Goal: Task Accomplishment & Management: Use online tool/utility

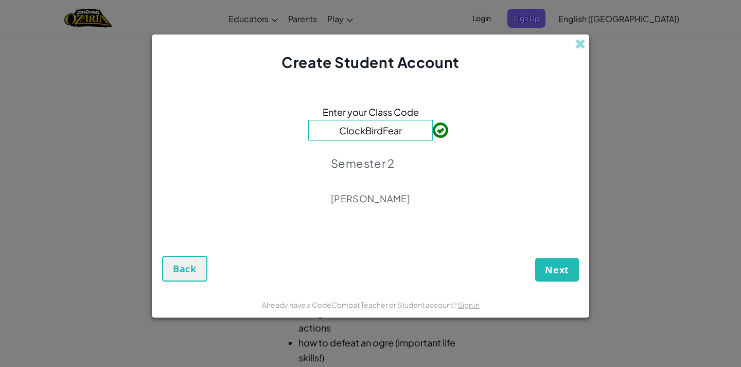
click at [544, 254] on div "Next Back" at bounding box center [370, 257] width 417 height 47
click at [561, 267] on span "Next" at bounding box center [557, 270] width 24 height 12
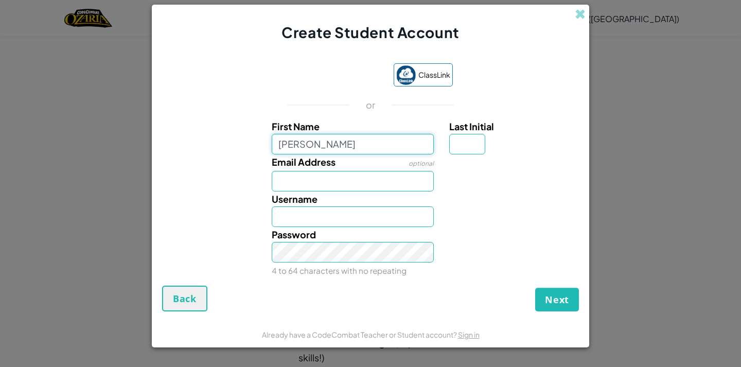
type input "[PERSON_NAME]"
type input "Clara"
click at [363, 188] on input "Email Address" at bounding box center [353, 181] width 163 height 21
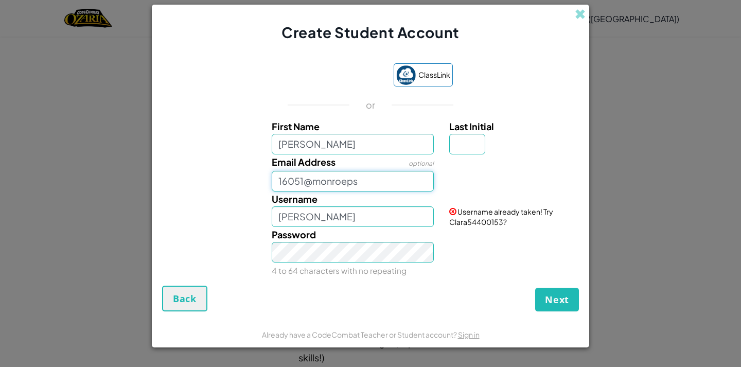
type input "16051@monroeps"
click at [284, 216] on input "Clara" at bounding box center [353, 216] width 163 height 21
click at [302, 219] on input "Clara" at bounding box center [353, 216] width 163 height 21
type input "C"
click at [323, 217] on input "cc123456" at bounding box center [353, 216] width 163 height 21
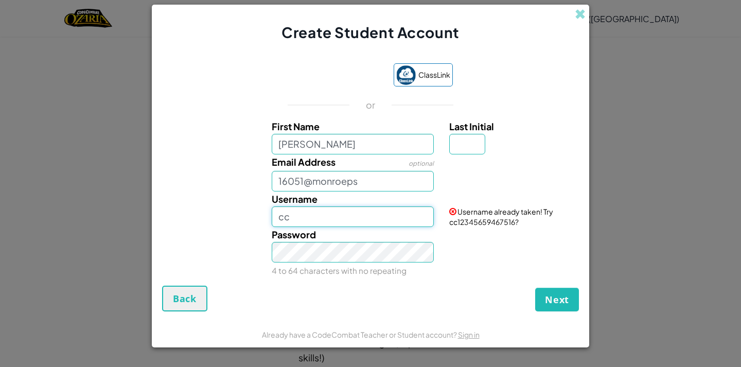
type input "c"
type input "cs2645"
click at [542, 295] on button "Next" at bounding box center [558, 300] width 44 height 24
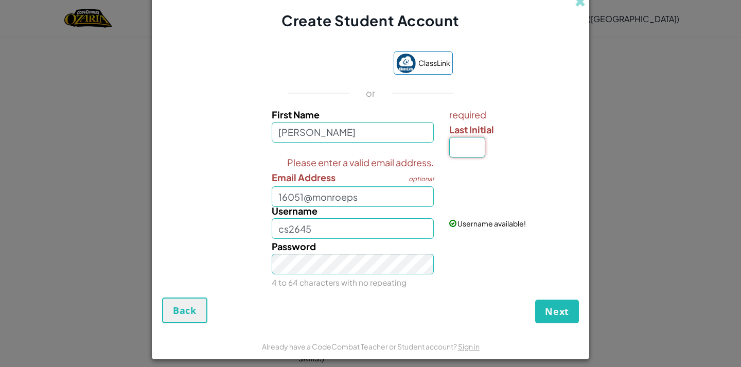
click at [455, 145] on input "Last Initial" at bounding box center [468, 147] width 36 height 21
type input "c"
click at [303, 228] on input "ClaraC" at bounding box center [353, 228] width 163 height 21
type input "C"
type input "cs2645"
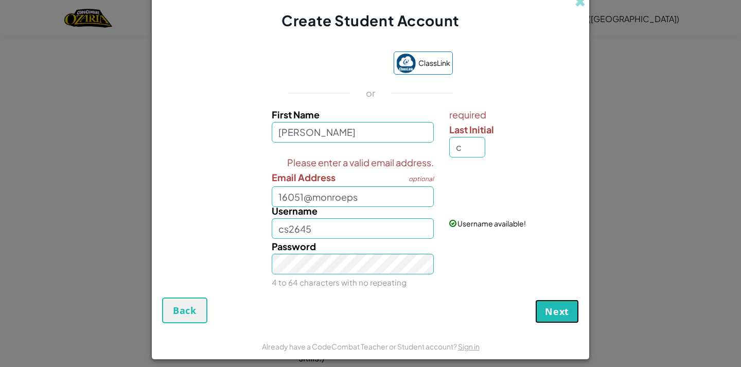
click at [536, 303] on button "Next" at bounding box center [558, 312] width 44 height 24
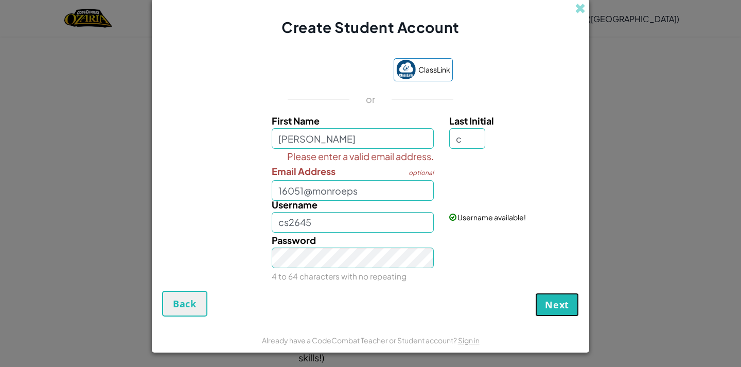
click at [536, 303] on button "Next" at bounding box center [558, 305] width 44 height 24
click at [355, 192] on input "16051@monroeps" at bounding box center [353, 190] width 163 height 21
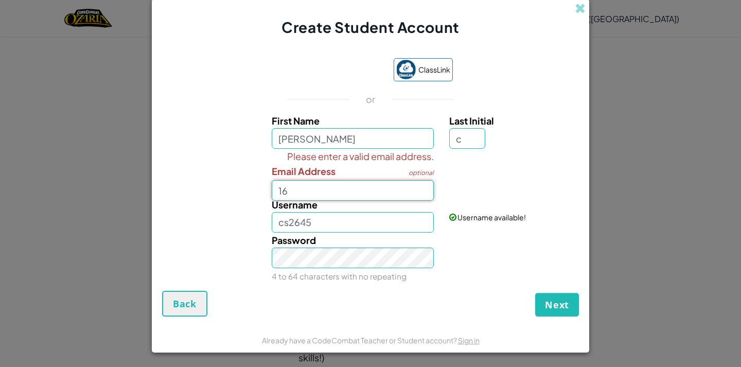
type input "1"
click at [549, 298] on button "Next" at bounding box center [558, 305] width 44 height 24
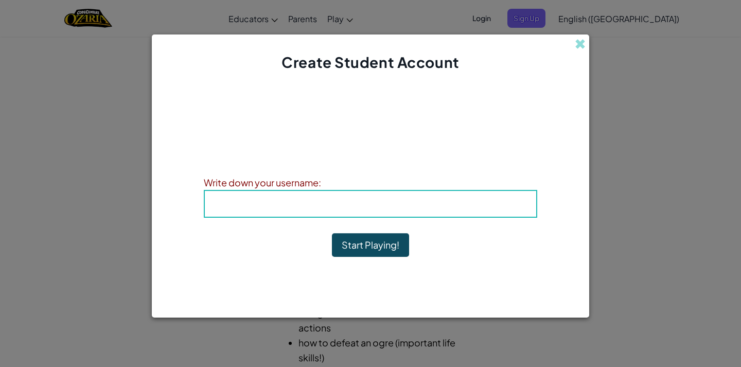
click at [218, 205] on h4 "Username : cs2645" at bounding box center [370, 203] width 311 height 15
click at [244, 196] on div "Username : cs2645" at bounding box center [371, 204] width 334 height 28
click at [218, 198] on h4 "Username : cs2645" at bounding box center [370, 203] width 311 height 15
click at [332, 205] on span "Username" at bounding box center [349, 204] width 54 height 12
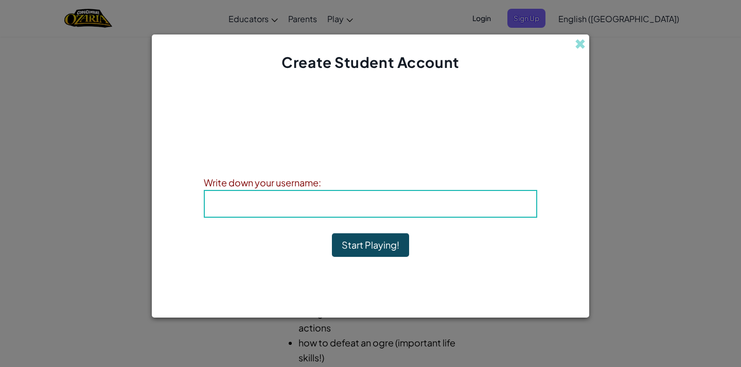
click at [332, 202] on span "Username" at bounding box center [349, 204] width 54 height 12
click at [330, 209] on span "Username" at bounding box center [349, 204] width 54 height 12
click at [313, 204] on h4 "Username : cs2645" at bounding box center [370, 203] width 311 height 15
drag, startPoint x: 276, startPoint y: 196, endPoint x: 271, endPoint y: 197, distance: 5.2
click at [275, 196] on h4 "Username : cs2645" at bounding box center [370, 203] width 311 height 15
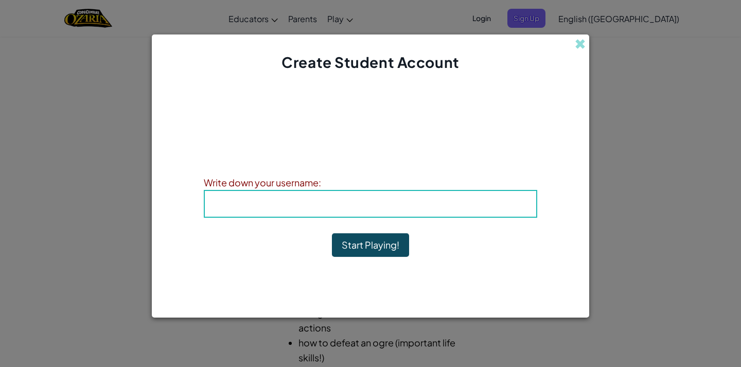
click at [262, 180] on div "Write down your username:" at bounding box center [371, 182] width 334 height 15
click at [262, 192] on div "Username : cs2645" at bounding box center [371, 204] width 334 height 28
click at [339, 202] on span "Username" at bounding box center [349, 204] width 54 height 12
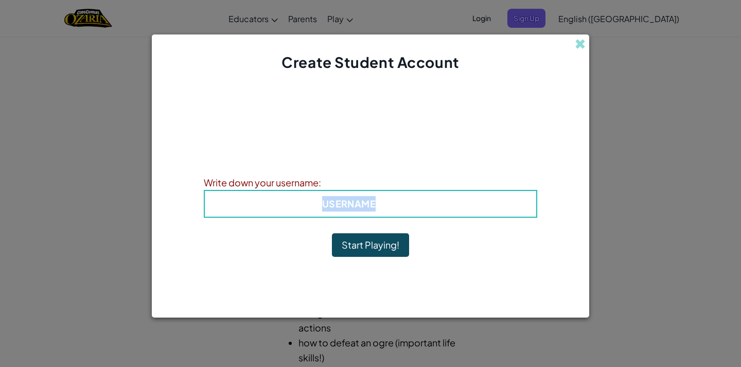
click at [323, 200] on span "Username" at bounding box center [349, 204] width 54 height 12
click at [326, 207] on span "Username" at bounding box center [349, 204] width 54 height 12
click at [324, 204] on span "Username" at bounding box center [349, 204] width 54 height 12
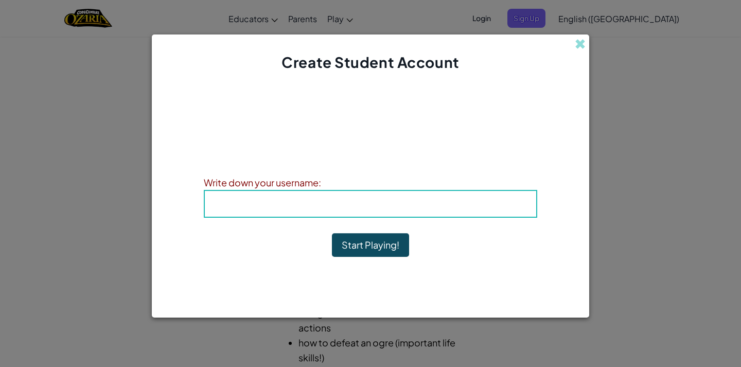
click at [330, 202] on span "Username" at bounding box center [349, 204] width 54 height 12
click at [325, 207] on span "Username" at bounding box center [349, 204] width 54 height 12
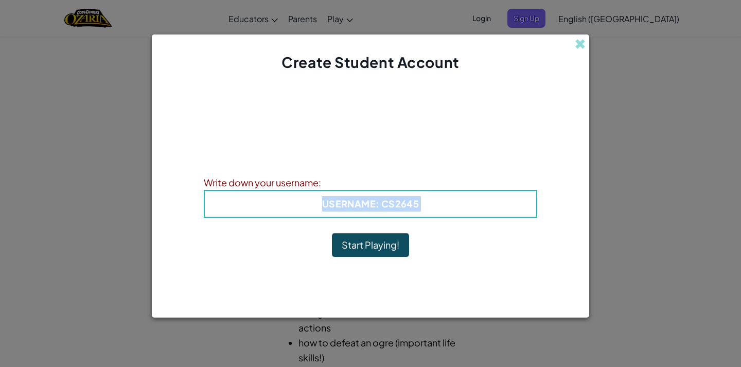
click at [325, 207] on span "Username" at bounding box center [349, 204] width 54 height 12
click at [377, 246] on button "Start Playing!" at bounding box center [370, 245] width 77 height 24
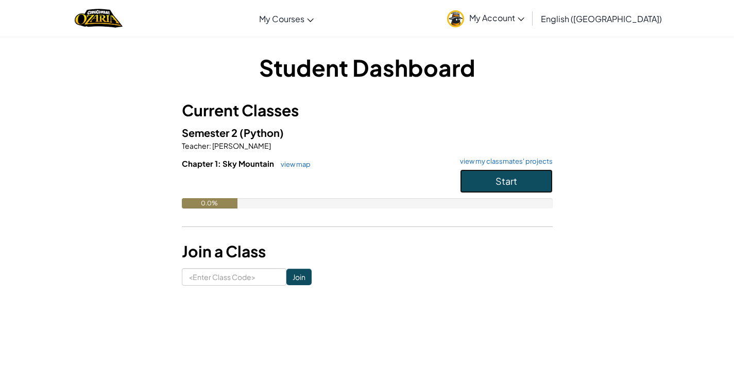
click at [491, 172] on button "Start" at bounding box center [506, 181] width 93 height 24
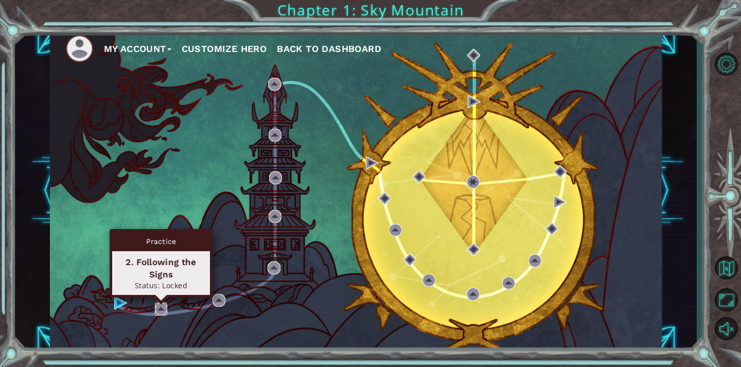
click at [164, 305] on img at bounding box center [161, 309] width 13 height 13
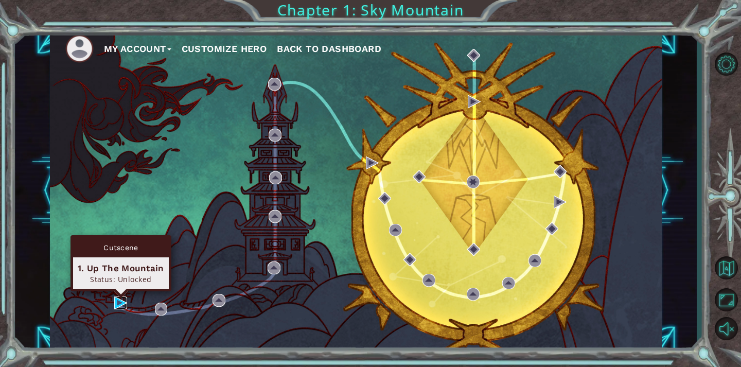
click at [123, 303] on img at bounding box center [120, 303] width 13 height 13
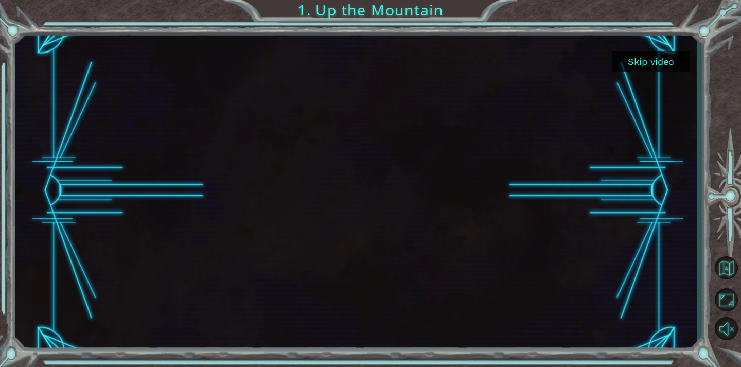
click at [654, 63] on button "Skip video" at bounding box center [651, 61] width 77 height 20
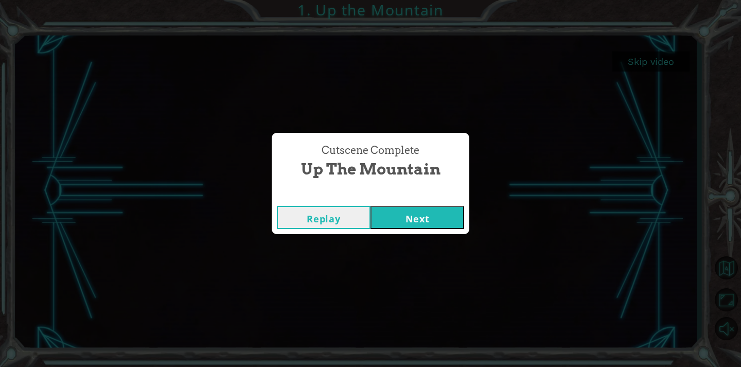
click at [410, 210] on button "Next" at bounding box center [418, 217] width 94 height 23
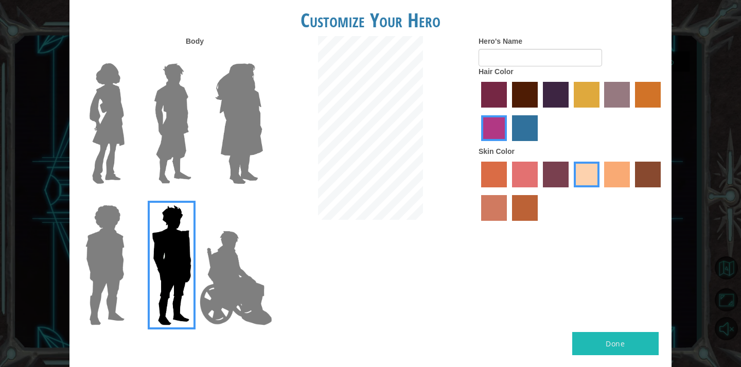
click at [254, 95] on img at bounding box center [239, 123] width 56 height 129
click at [263, 57] on input "Hero Amethyst" at bounding box center [263, 57] width 0 height 0
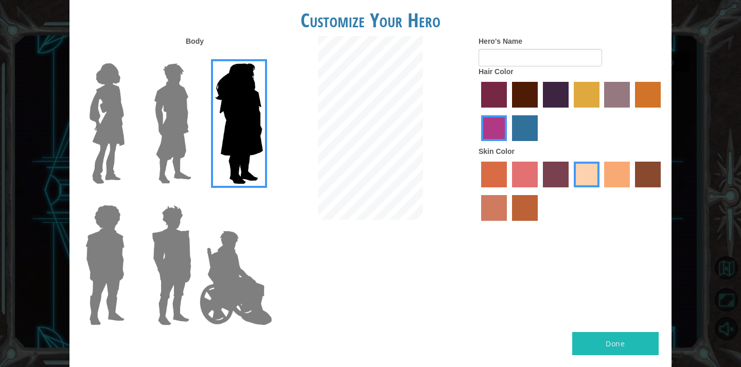
click at [195, 269] on img at bounding box center [172, 265] width 48 height 129
click at [196, 198] on input "Hero Garnet" at bounding box center [196, 198] width 0 height 0
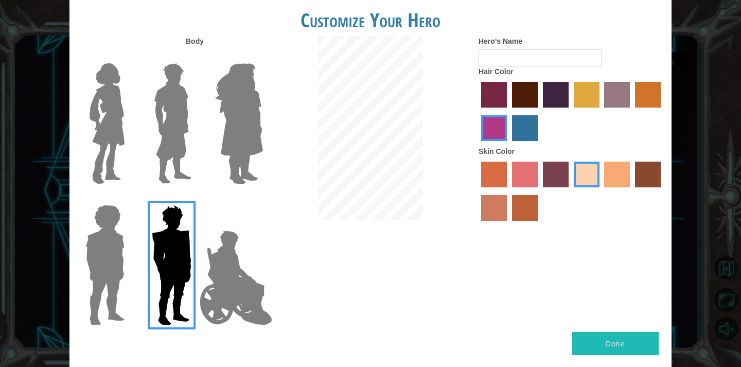
click at [223, 269] on img at bounding box center [236, 278] width 81 height 103
click at [263, 198] on input "Hero Jamie" at bounding box center [263, 198] width 0 height 0
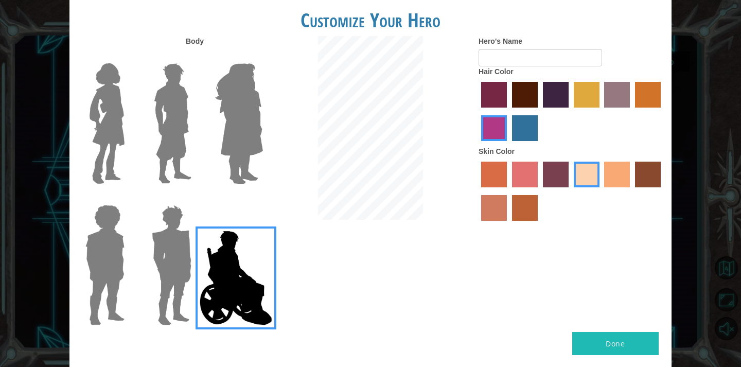
click at [157, 264] on img at bounding box center [172, 265] width 48 height 129
click at [196, 198] on input "Hero Garnet" at bounding box center [196, 198] width 0 height 0
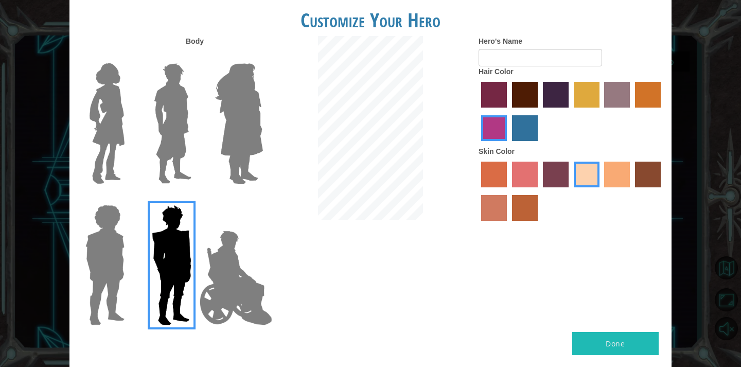
click at [90, 255] on img at bounding box center [104, 265] width 47 height 129
click at [129, 198] on input "Hero Steven" at bounding box center [129, 198] width 0 height 0
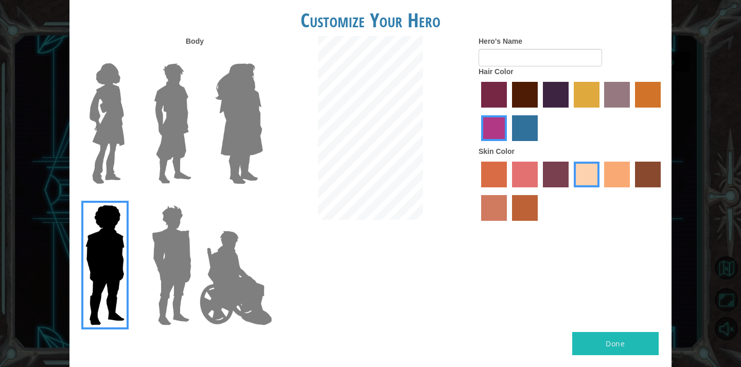
click at [110, 124] on img at bounding box center [106, 123] width 43 height 129
click at [129, 57] on input "Hero Connie" at bounding box center [129, 57] width 0 height 0
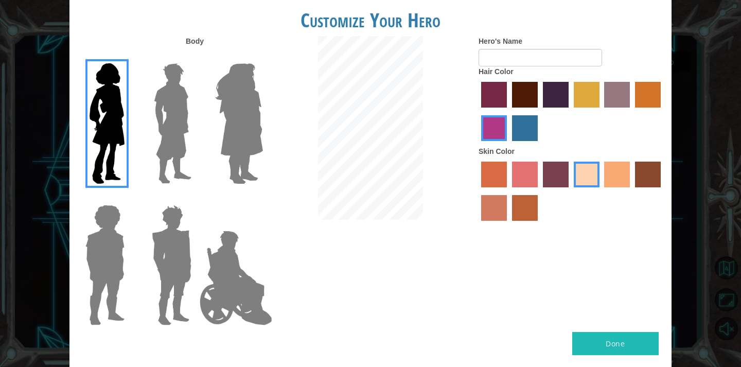
click at [633, 349] on button "Done" at bounding box center [616, 343] width 87 height 23
type input "[PERSON_NAME]"
click at [631, 343] on button "Done" at bounding box center [616, 343] width 87 height 23
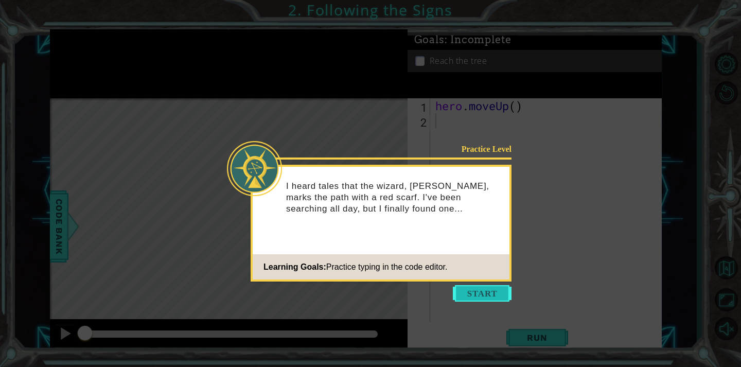
click at [484, 294] on button "Start" at bounding box center [482, 293] width 59 height 16
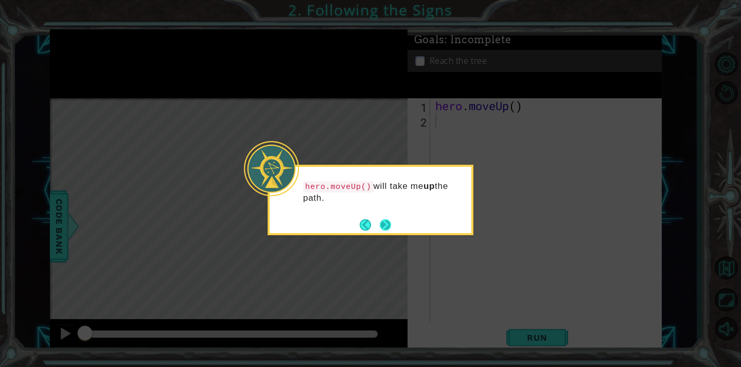
click at [378, 225] on button "Back" at bounding box center [370, 224] width 20 height 11
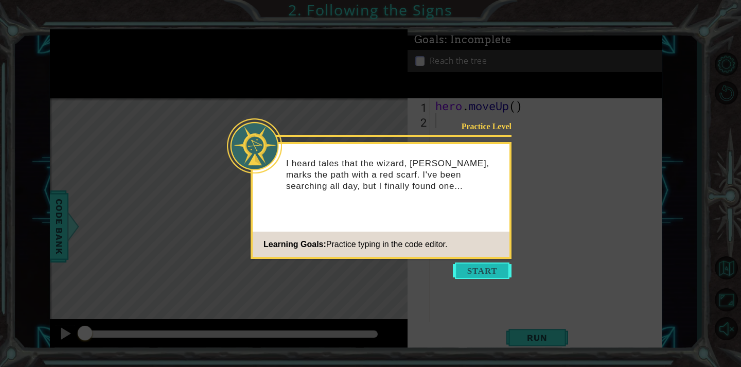
click at [499, 266] on button "Start" at bounding box center [482, 271] width 59 height 16
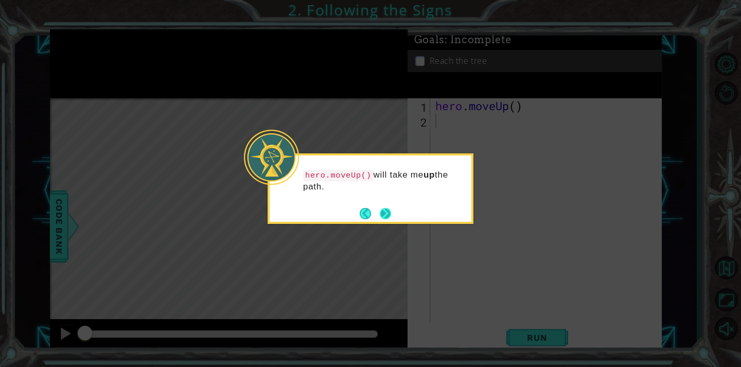
click at [387, 219] on button "Next" at bounding box center [385, 213] width 11 height 11
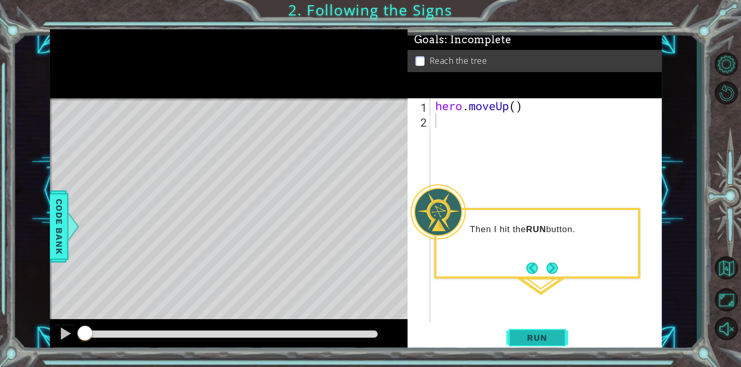
click at [528, 337] on span "Run" at bounding box center [537, 338] width 41 height 10
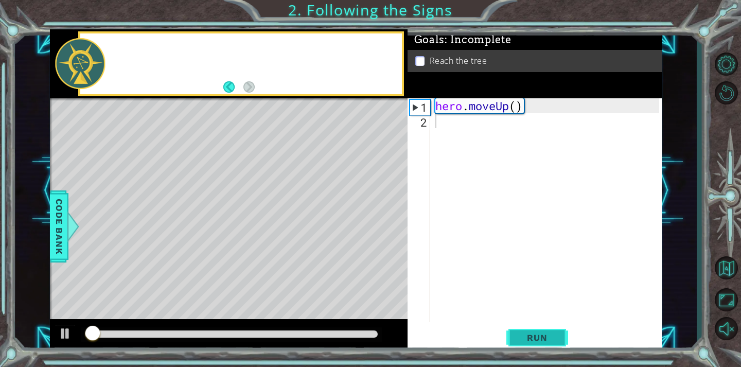
drag, startPoint x: 529, startPoint y: 337, endPoint x: 536, endPoint y: 333, distance: 7.9
click at [534, 335] on span "Run" at bounding box center [537, 338] width 41 height 10
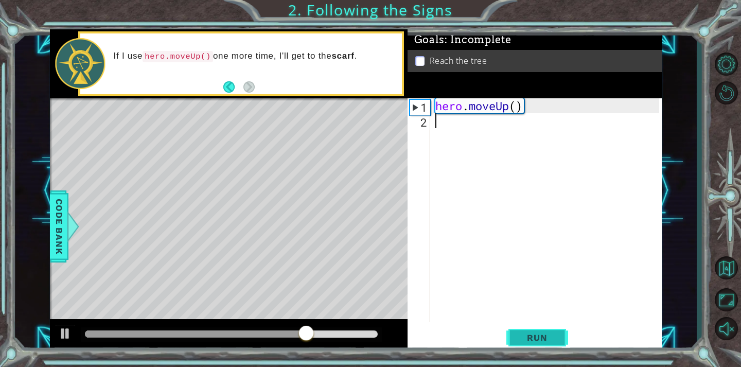
click at [563, 337] on button "Run" at bounding box center [538, 337] width 62 height 25
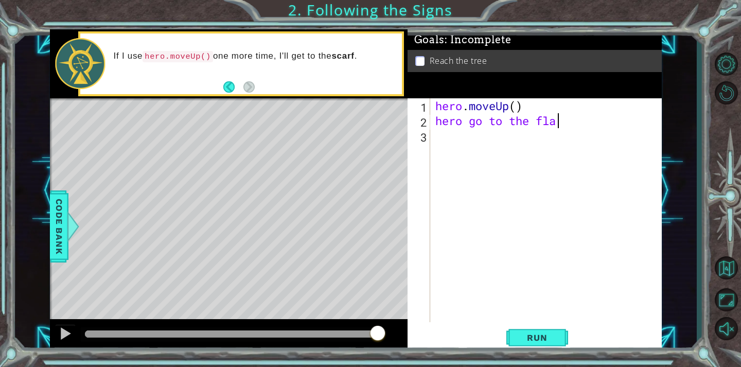
scroll to position [0, 5]
click at [533, 333] on span "Run" at bounding box center [537, 338] width 41 height 10
type textarea "h"
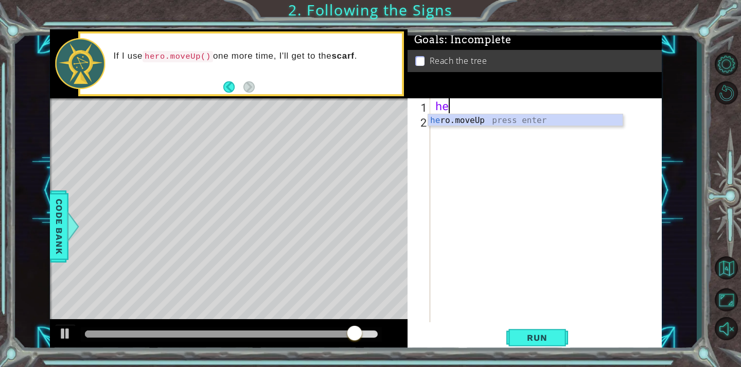
type textarea "h"
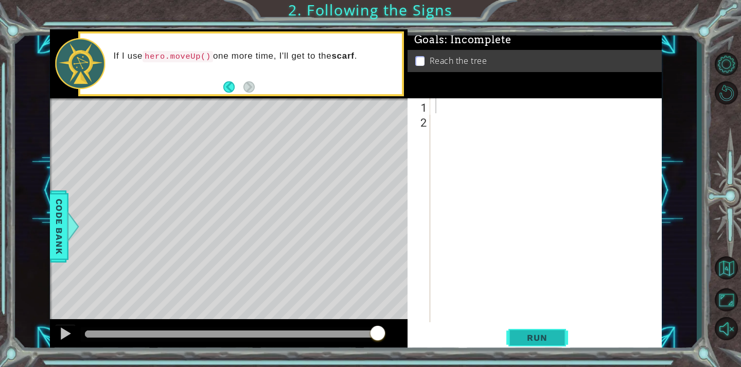
click at [563, 333] on button "Run" at bounding box center [538, 337] width 62 height 25
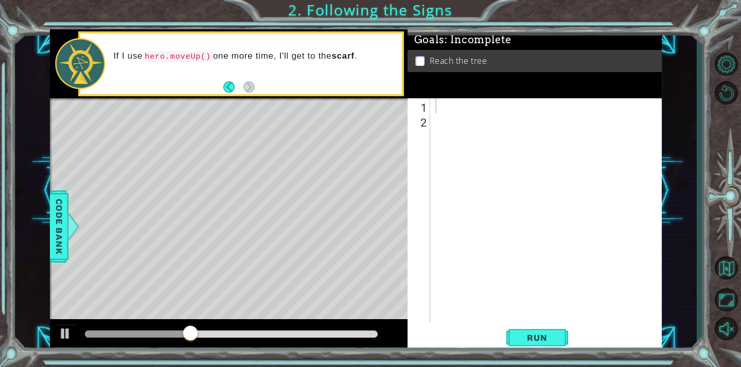
click at [230, 225] on div "Level Map" at bounding box center [288, 249] width 476 height 303
drag, startPoint x: 229, startPoint y: 257, endPoint x: 246, endPoint y: 171, distance: 87.6
click at [246, 171] on div "Level Map" at bounding box center [288, 249] width 476 height 303
click at [235, 153] on div "Level Map" at bounding box center [288, 249] width 476 height 303
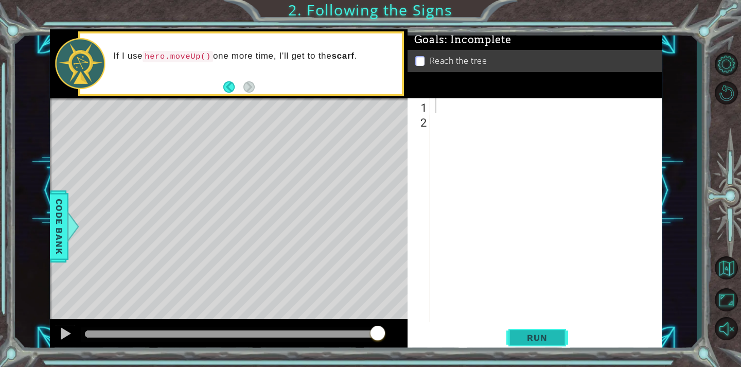
click at [546, 339] on span "Run" at bounding box center [537, 338] width 41 height 10
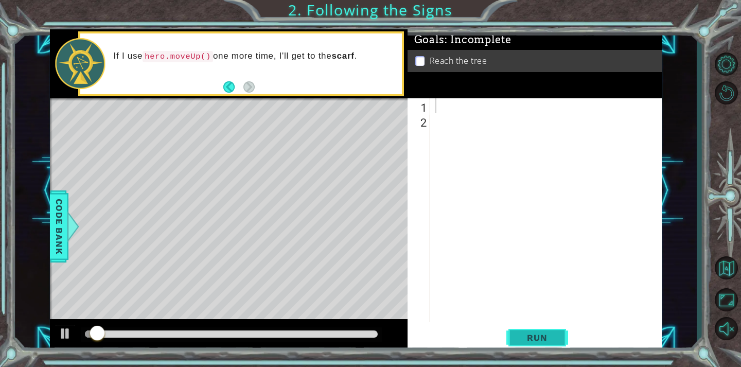
click at [546, 339] on span "Run" at bounding box center [537, 338] width 41 height 10
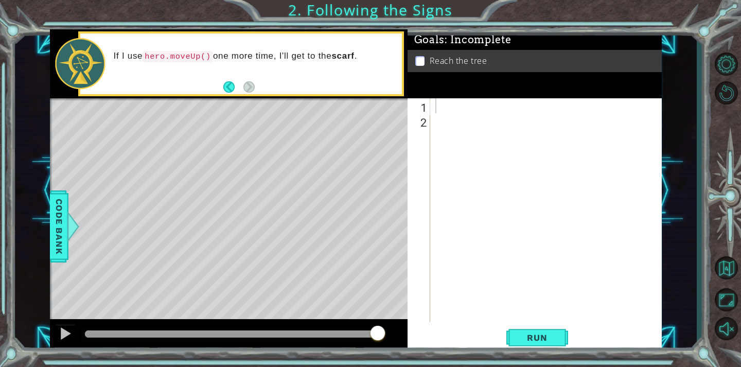
click at [234, 84] on button "Back" at bounding box center [233, 86] width 20 height 11
click at [253, 81] on button "Next" at bounding box center [249, 86] width 11 height 11
click at [540, 335] on span "Run" at bounding box center [537, 338] width 41 height 10
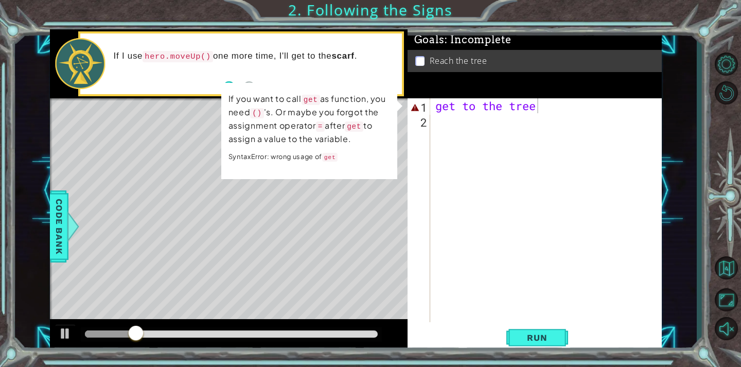
click at [220, 194] on div "Level Map" at bounding box center [288, 249] width 476 height 303
click at [197, 112] on div "Level Map" at bounding box center [288, 249] width 476 height 303
click at [231, 67] on div "If I use hero.moveUp() one more time, I'll get to the scarf ." at bounding box center [255, 63] width 296 height 37
click at [228, 88] on div "If you want to call get as function, you need () 's. Or maybe you forgot the as…" at bounding box center [309, 131] width 176 height 96
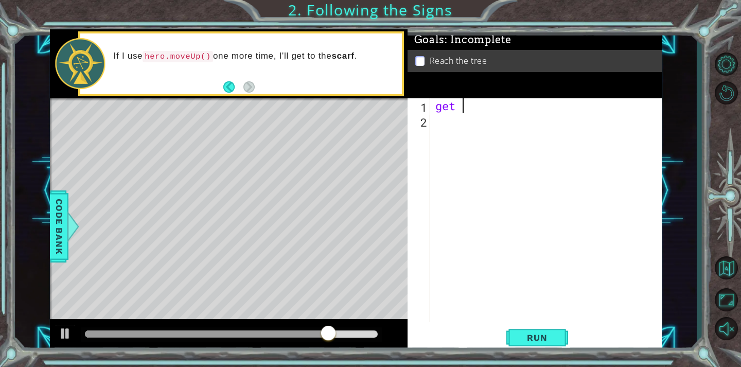
scroll to position [0, 1]
type textarea "g"
click at [226, 90] on button "Back" at bounding box center [233, 86] width 20 height 11
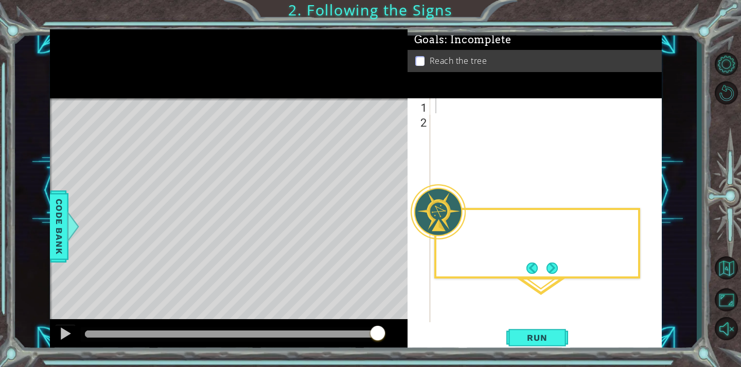
click at [226, 90] on div at bounding box center [229, 63] width 358 height 69
click at [527, 332] on button "Run" at bounding box center [538, 337] width 62 height 25
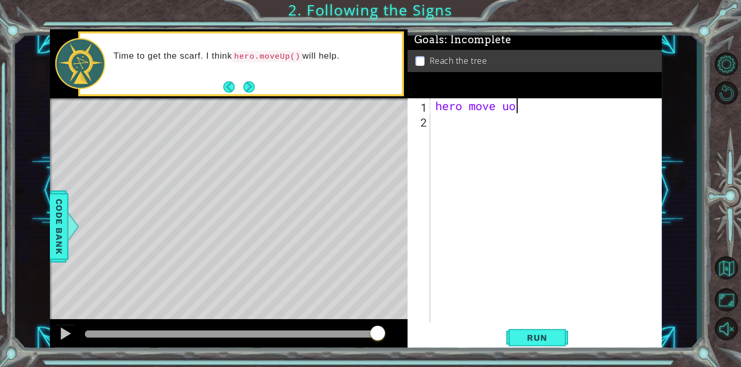
scroll to position [0, 3]
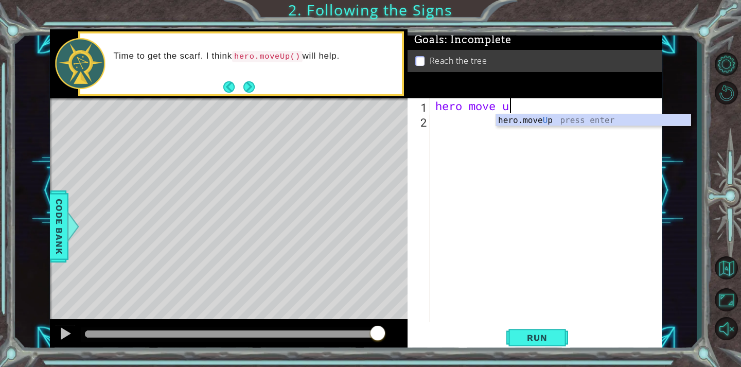
type textarea "hero move up"
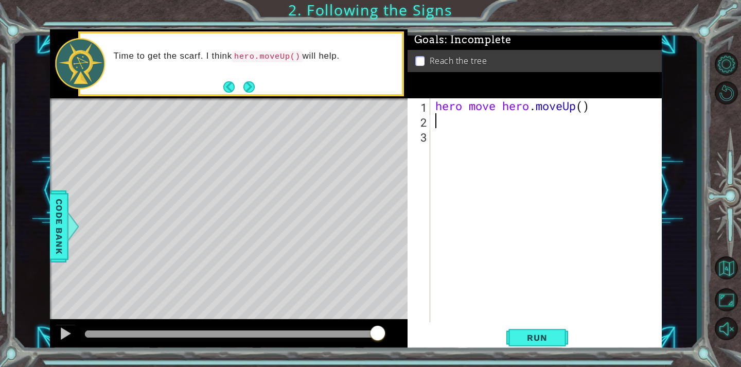
scroll to position [0, 0]
click at [529, 333] on button "Run" at bounding box center [538, 337] width 62 height 25
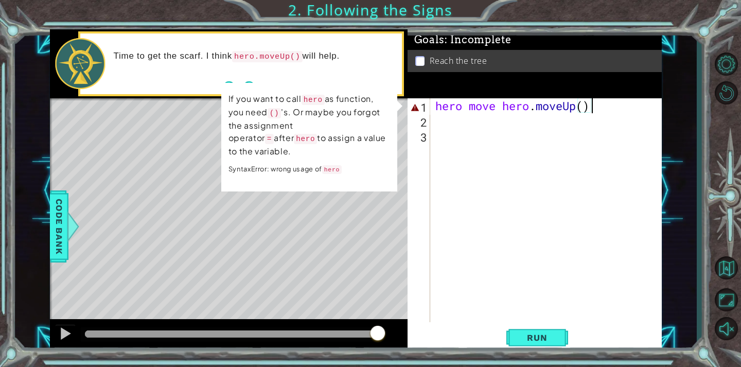
click at [595, 105] on div "hero move hero . moveUp ( )" at bounding box center [549, 225] width 231 height 254
drag, startPoint x: 462, startPoint y: 106, endPoint x: 502, endPoint y: 83, distance: 45.7
click at [462, 105] on div "hero move hero . moveUp ( )" at bounding box center [549, 225] width 231 height 254
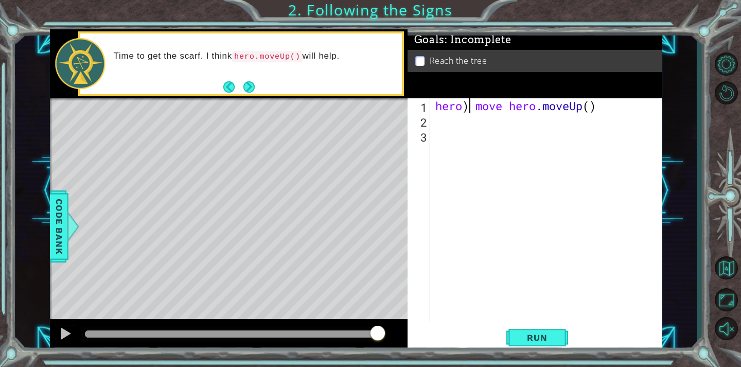
click at [431, 104] on div "hero) move hero.moveUp() 1 2 3 hero ) move hero . moveUp ( ) הההההההההההההההההה…" at bounding box center [534, 210] width 252 height 224
click at [434, 101] on div "hero ) move hero . moveUp ( )" at bounding box center [547, 210] width 226 height 224
click at [536, 334] on span "Run" at bounding box center [537, 338] width 41 height 10
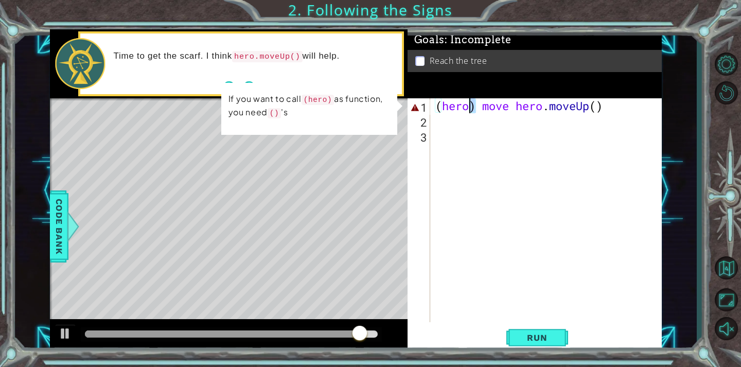
drag, startPoint x: 477, startPoint y: 109, endPoint x: 471, endPoint y: 111, distance: 6.4
click at [471, 111] on div "( hero ) move hero . moveUp ( )" at bounding box center [549, 225] width 231 height 254
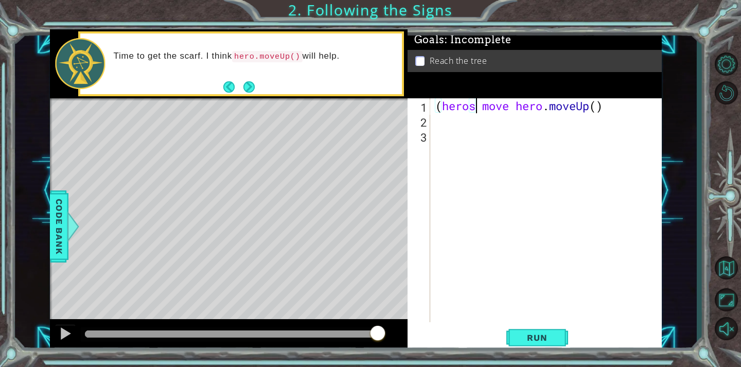
scroll to position [0, 2]
click at [540, 341] on span "Run" at bounding box center [537, 338] width 41 height 10
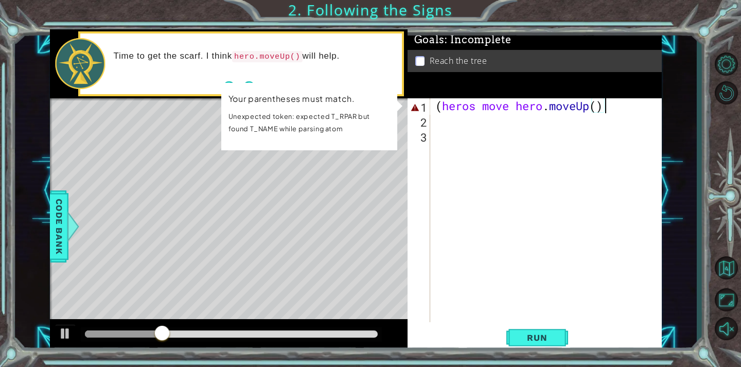
click at [608, 99] on div "( heros move hero . moveUp ( )" at bounding box center [549, 225] width 231 height 254
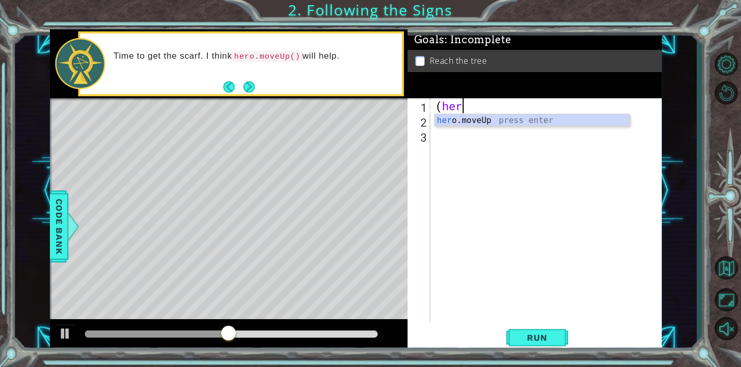
scroll to position [0, 0]
type textarea "("
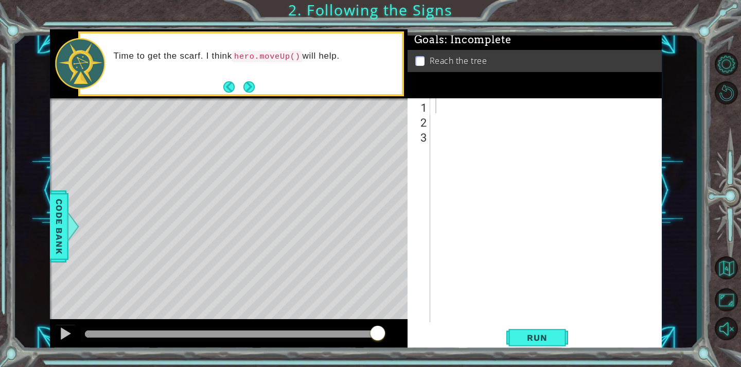
click at [416, 56] on p at bounding box center [420, 61] width 9 height 10
click at [433, 119] on div "1 2 3 ההההההההההההההההההההההההההההההההההההההההההההההההההההההההההההההההההההההההה…" at bounding box center [534, 210] width 252 height 224
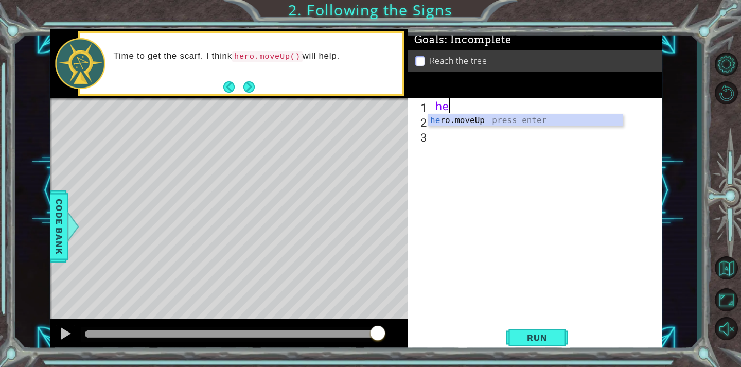
type textarea "h"
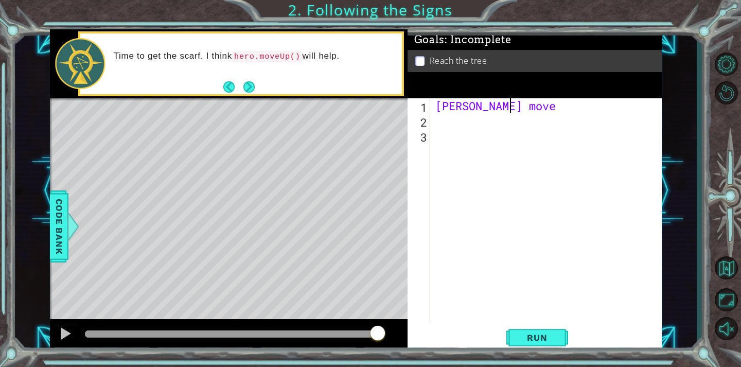
scroll to position [0, 3]
click at [533, 330] on button "Run" at bounding box center [538, 337] width 62 height 25
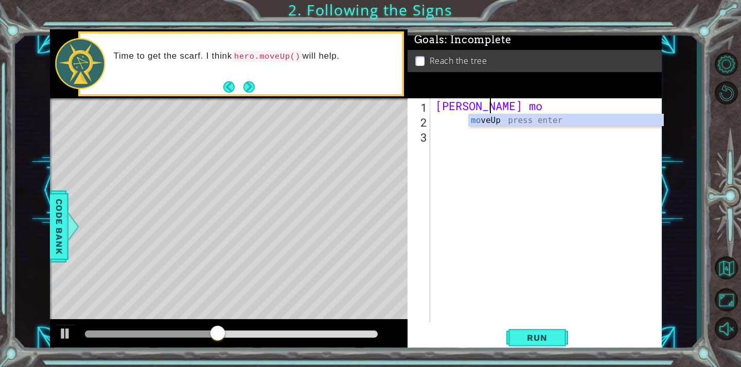
scroll to position [0, 0]
type textarea "c"
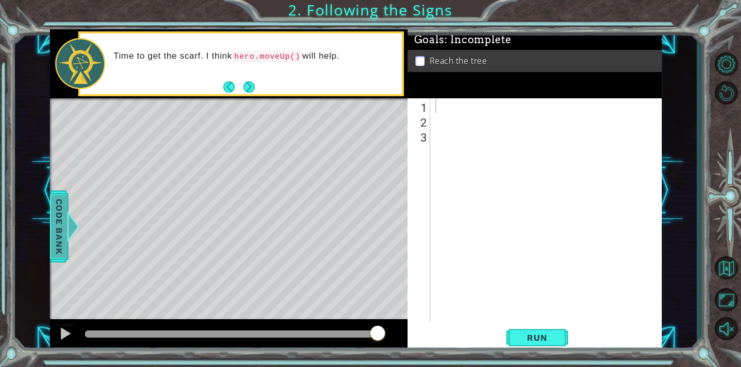
click at [60, 216] on span "Code Bank" at bounding box center [59, 226] width 16 height 63
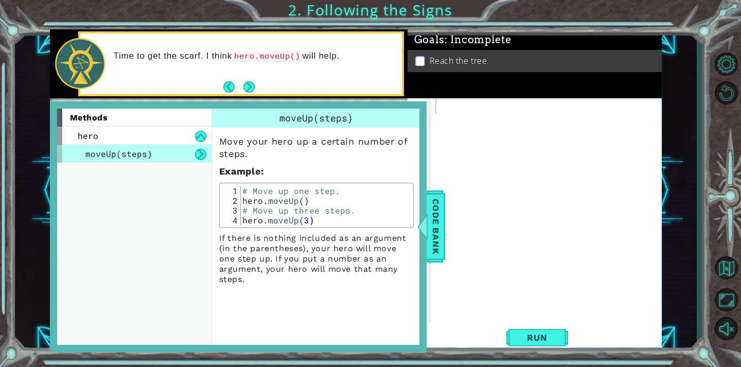
click at [245, 78] on div "Time to get the scarf. I think hero.moveUp() will help." at bounding box center [241, 63] width 322 height 61
click at [250, 83] on button "Next" at bounding box center [249, 86] width 11 height 11
click at [422, 237] on div at bounding box center [422, 226] width 13 height 31
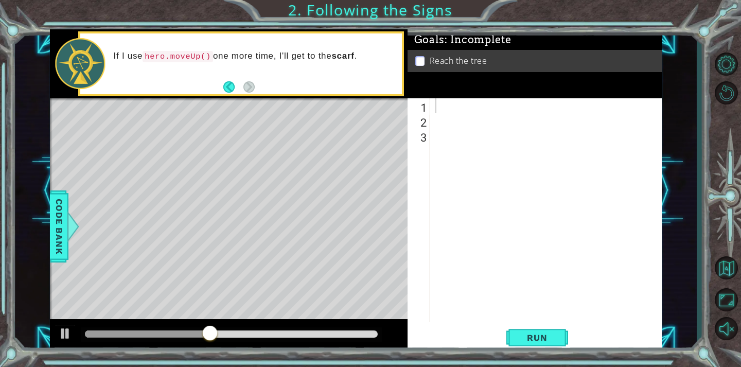
click at [434, 105] on div at bounding box center [549, 225] width 231 height 254
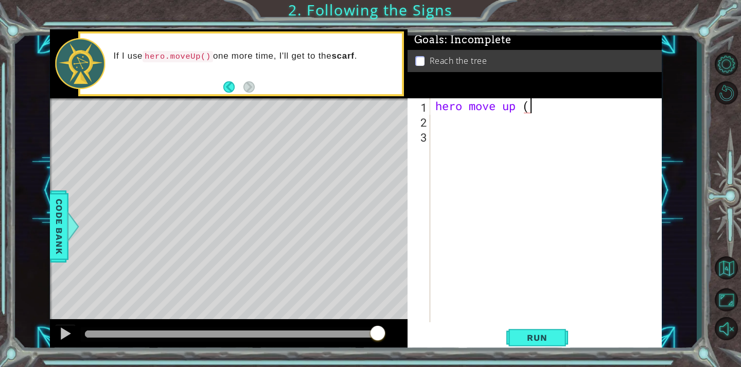
scroll to position [0, 4]
click at [542, 328] on button "Run" at bounding box center [538, 337] width 62 height 25
type textarea "hero move up (2) ="
drag, startPoint x: 529, startPoint y: 317, endPoint x: 533, endPoint y: 353, distance: 36.8
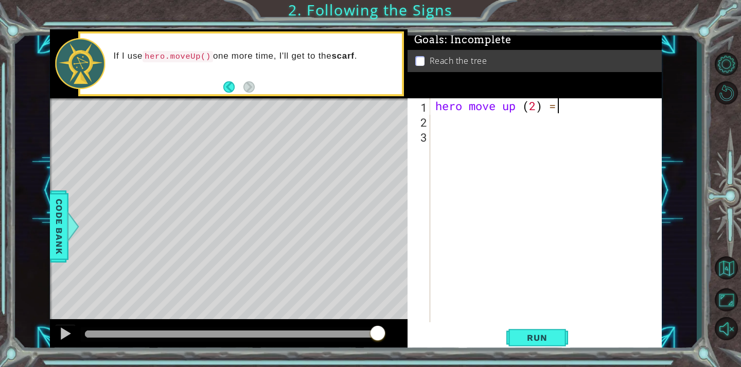
click at [530, 333] on div "hero move up (2) = 1 2 3 hero move up ( 2 ) = ההההההההההההההההההההההההההההההההה…" at bounding box center [535, 225] width 254 height 254
click at [537, 347] on button "Run" at bounding box center [538, 337] width 62 height 25
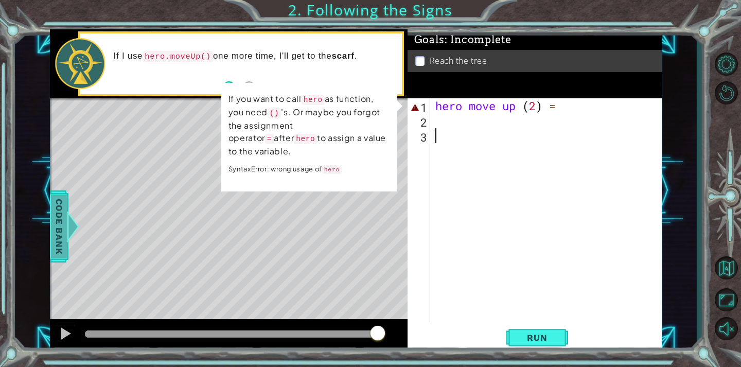
click at [58, 228] on span "Code Bank" at bounding box center [59, 226] width 16 height 63
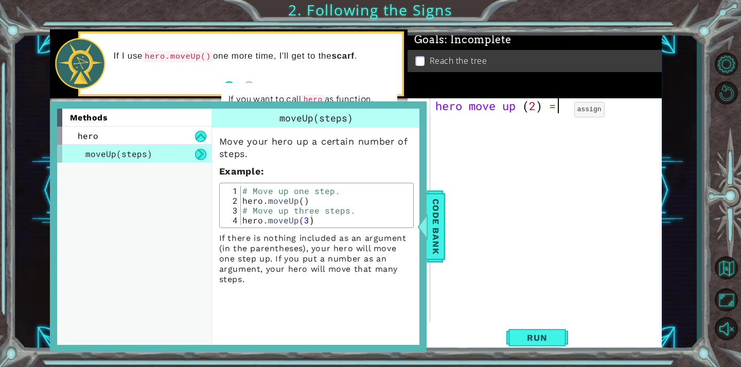
click at [559, 112] on div "hero move up ( 2 ) =" at bounding box center [549, 225] width 231 height 254
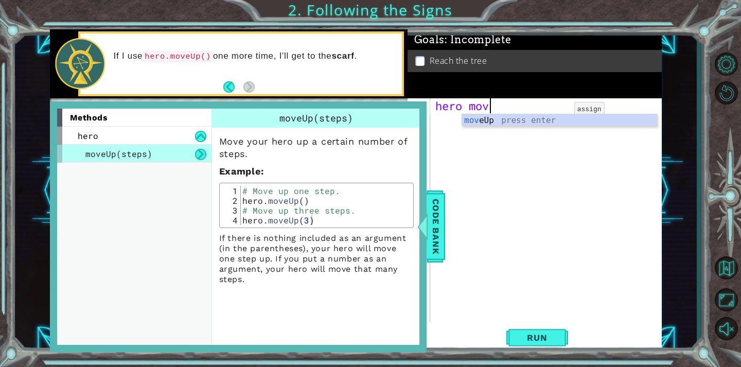
type textarea "h"
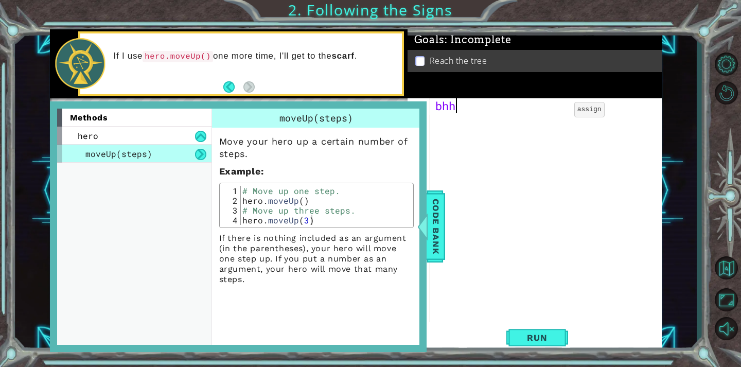
type textarea "b"
click at [563, 329] on button "Run" at bounding box center [538, 337] width 62 height 25
type textarea "[PERSON_NAME] move up 2 steps"
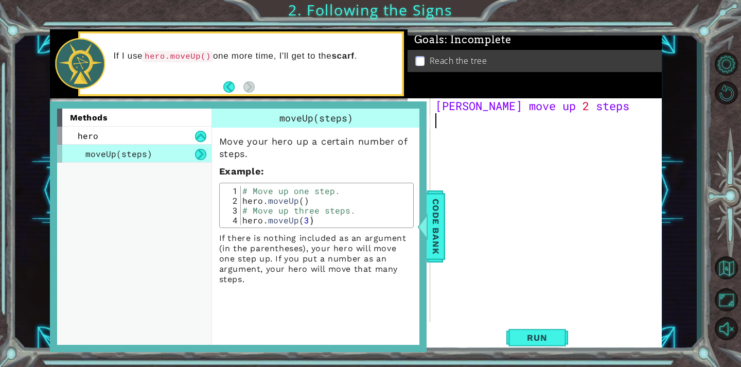
click at [420, 214] on div at bounding box center [422, 226] width 13 height 31
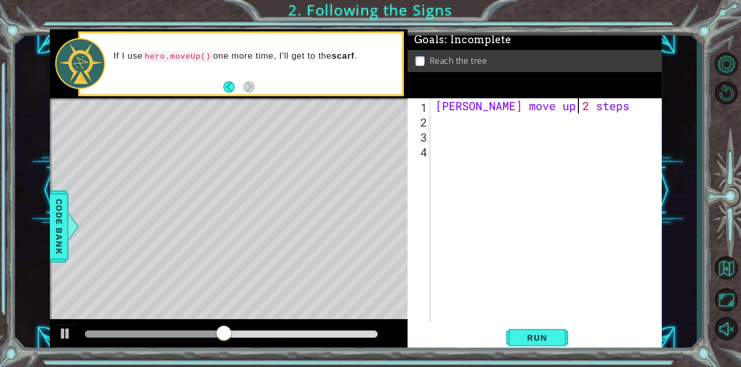
click at [581, 107] on div "[PERSON_NAME] move up 2 steps" at bounding box center [549, 225] width 231 height 254
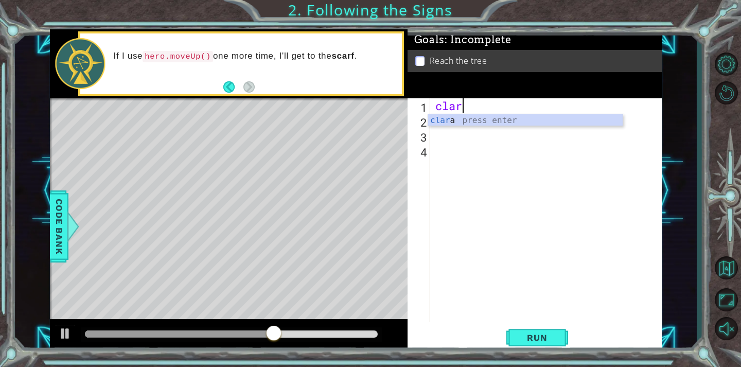
type textarea "c"
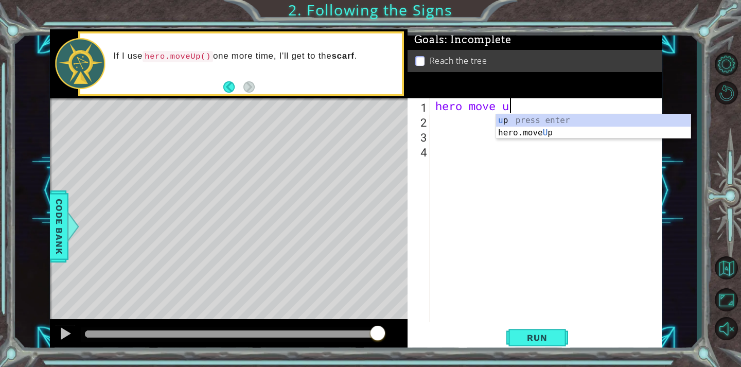
scroll to position [0, 3]
click at [551, 126] on div "up press enter hero.move Up press enter" at bounding box center [593, 138] width 195 height 49
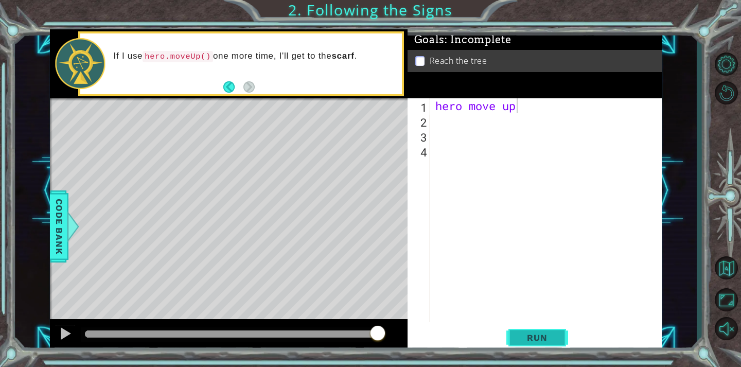
click at [531, 335] on span "Run" at bounding box center [537, 338] width 41 height 10
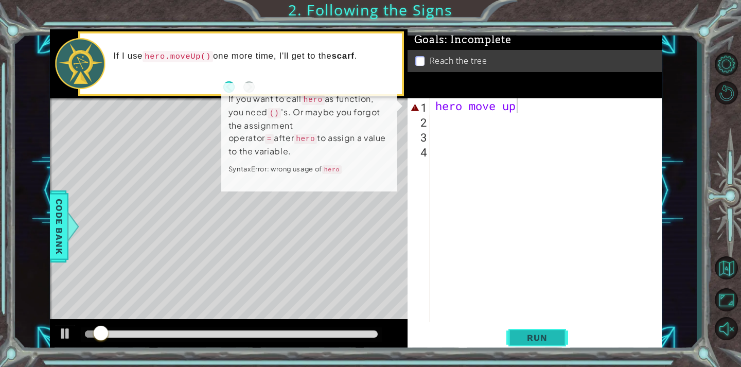
click at [531, 335] on span "Run" at bounding box center [537, 338] width 41 height 10
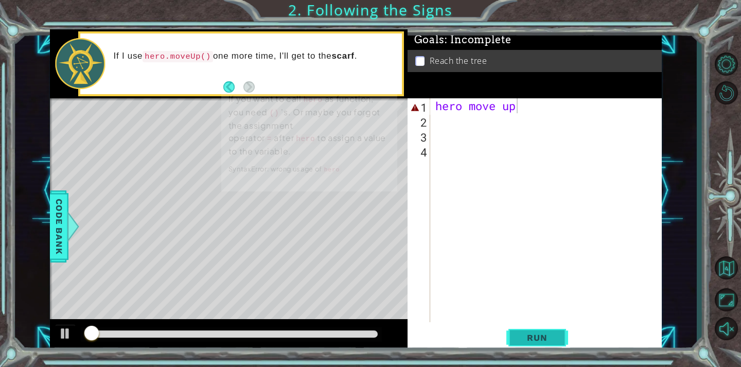
click at [531, 335] on span "Run" at bounding box center [537, 338] width 41 height 10
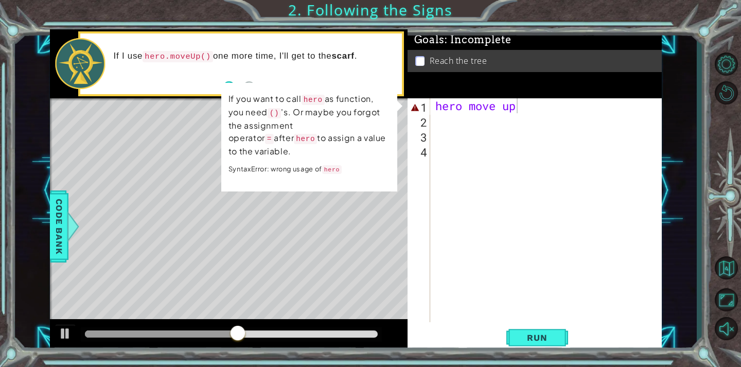
drag, startPoint x: 210, startPoint y: 323, endPoint x: 350, endPoint y: 324, distance: 140.1
click at [350, 324] on div at bounding box center [229, 335] width 358 height 33
click at [59, 331] on div at bounding box center [65, 333] width 13 height 13
click at [67, 327] on div at bounding box center [65, 333] width 13 height 13
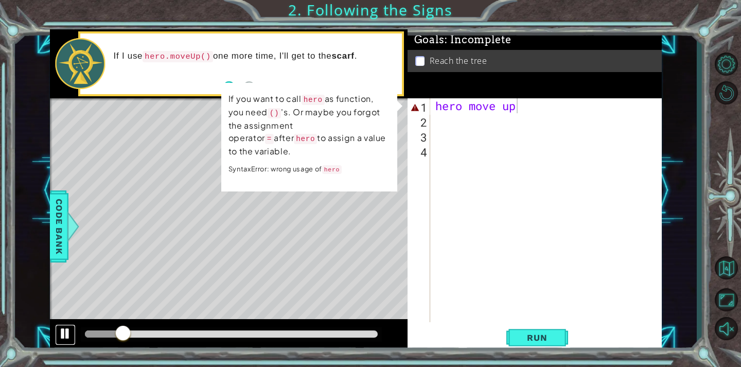
click at [68, 327] on div at bounding box center [65, 333] width 13 height 13
click at [346, 243] on div "Level Map" at bounding box center [288, 249] width 476 height 303
click at [519, 105] on div "hero move up" at bounding box center [549, 225] width 231 height 254
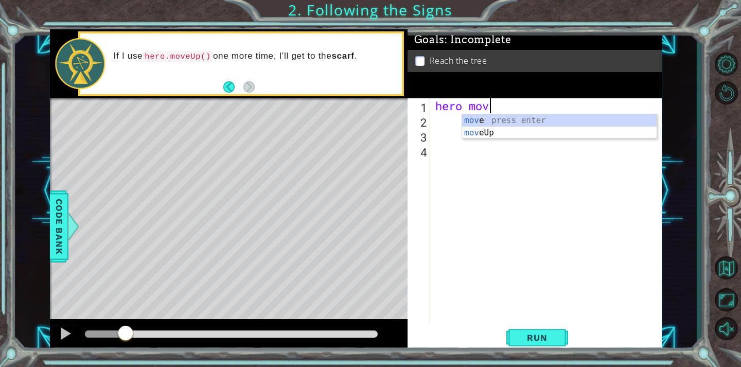
scroll to position [0, 2]
type textarea "h"
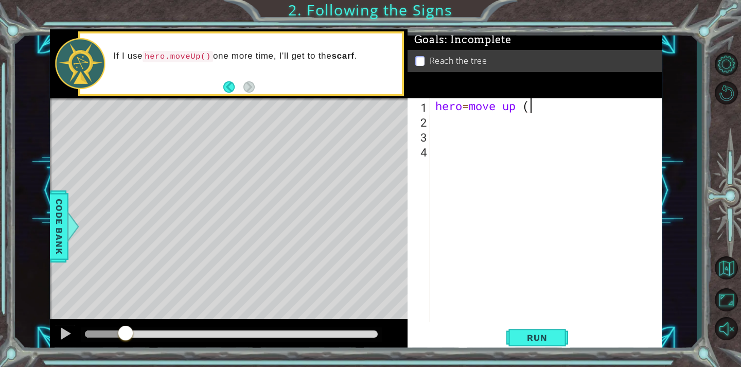
scroll to position [0, 4]
click at [531, 342] on span "Run" at bounding box center [537, 338] width 41 height 10
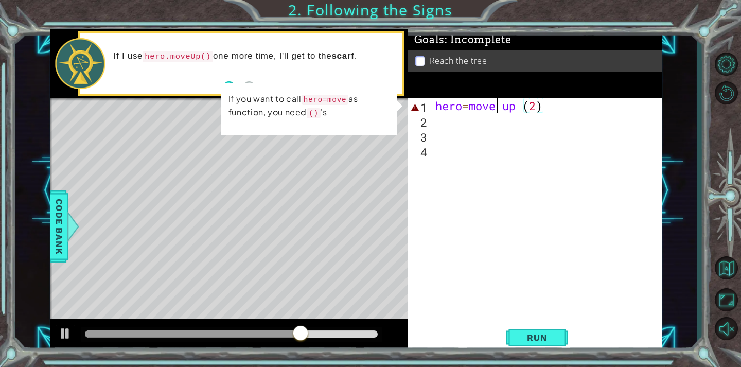
click at [498, 105] on div "hero = move up ( 2 )" at bounding box center [549, 225] width 231 height 254
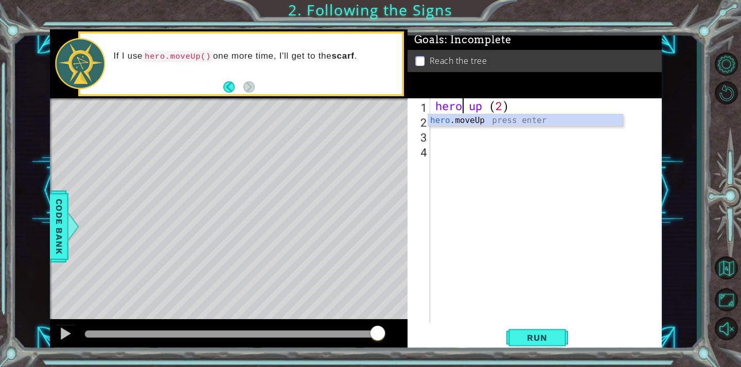
scroll to position [0, 2]
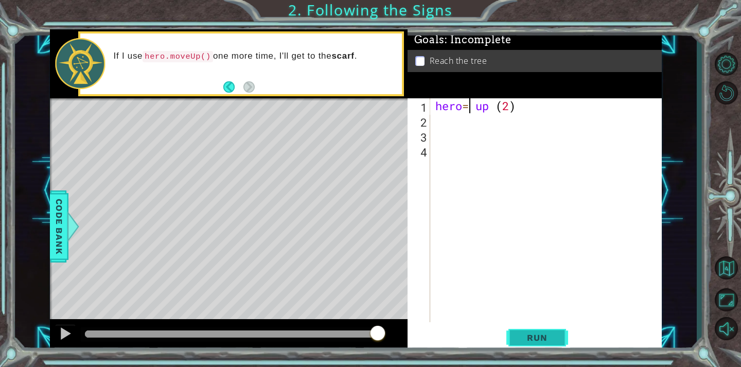
click at [565, 338] on button "Run" at bounding box center [538, 337] width 62 height 25
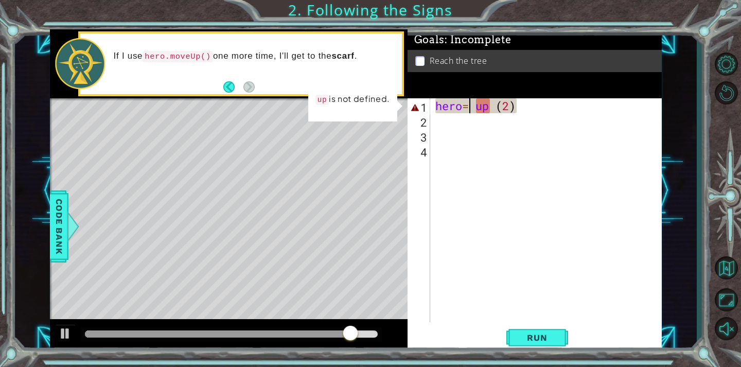
click at [492, 111] on div "hero = up ( 2 )" at bounding box center [549, 225] width 231 height 254
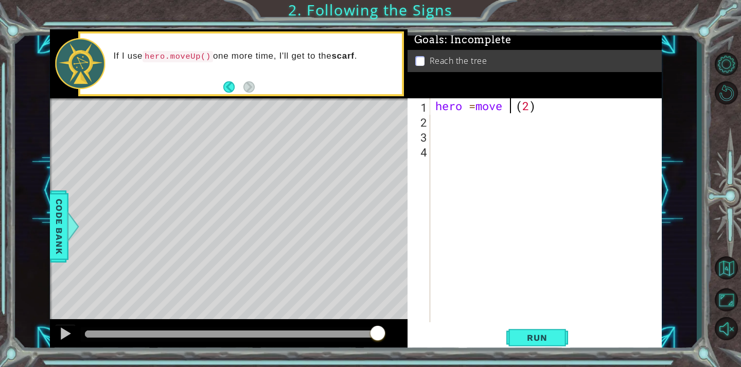
scroll to position [0, 4]
click at [563, 342] on button "Run" at bounding box center [538, 337] width 62 height 25
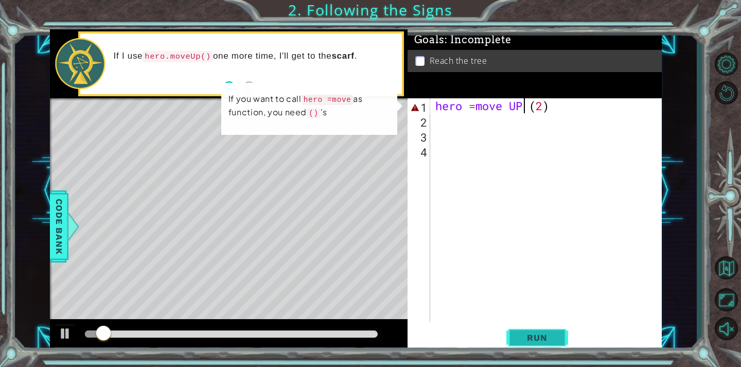
click at [563, 342] on button "Run" at bounding box center [538, 337] width 62 height 25
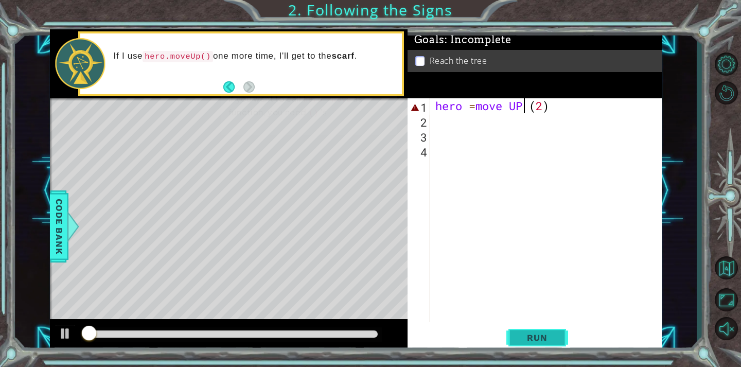
click at [563, 342] on button "Run" at bounding box center [538, 337] width 62 height 25
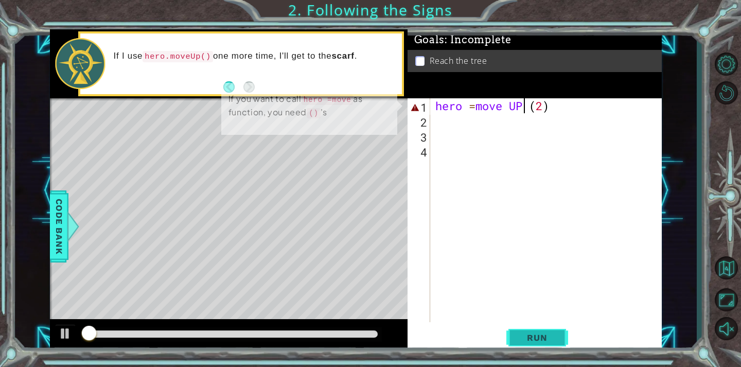
click at [563, 342] on button "Run" at bounding box center [538, 337] width 62 height 25
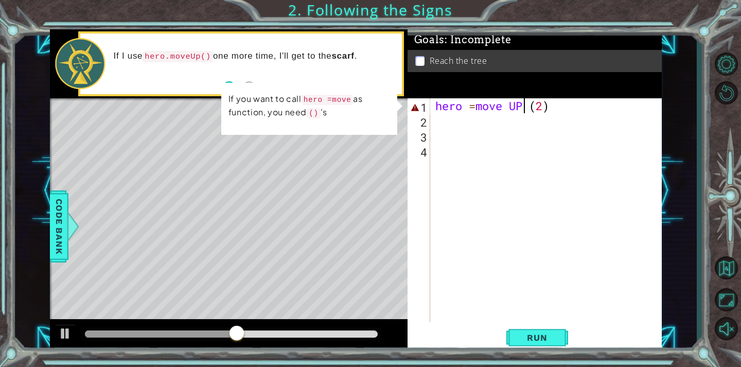
click at [548, 109] on div "hero = move UP ( 2 )" at bounding box center [549, 225] width 231 height 254
type textarea "hero =move UP (2)s"
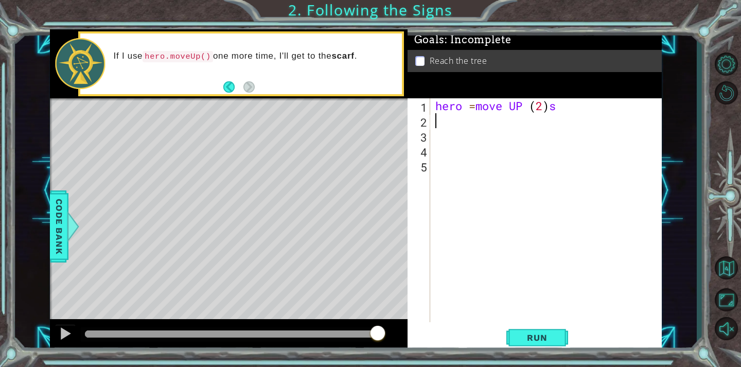
scroll to position [0, 0]
click at [559, 106] on div "hero = move UP ( 2 ) s" at bounding box center [549, 225] width 231 height 254
type textarea "h"
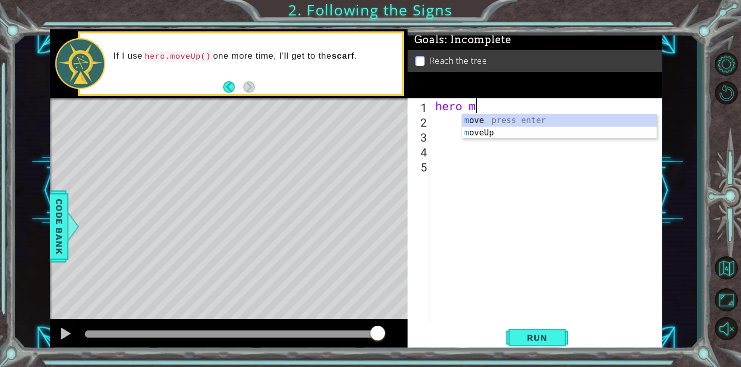
scroll to position [0, 2]
type textarea "hero move"
click at [525, 130] on div "move press enter move Up press enter" at bounding box center [559, 138] width 195 height 49
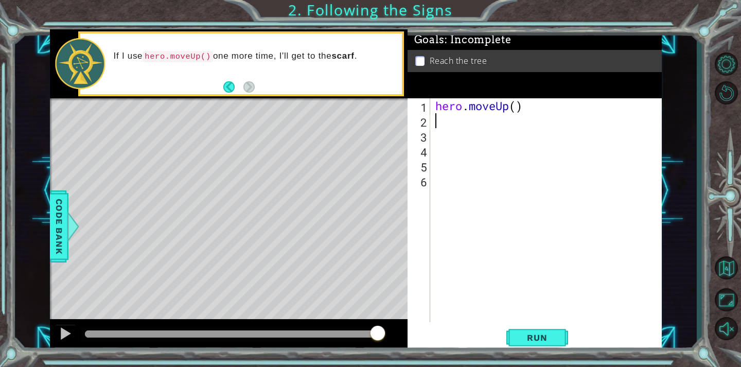
scroll to position [0, 0]
click at [517, 107] on div "hero . moveUp ( )" at bounding box center [549, 225] width 231 height 254
click at [507, 325] on button "Run" at bounding box center [538, 337] width 62 height 25
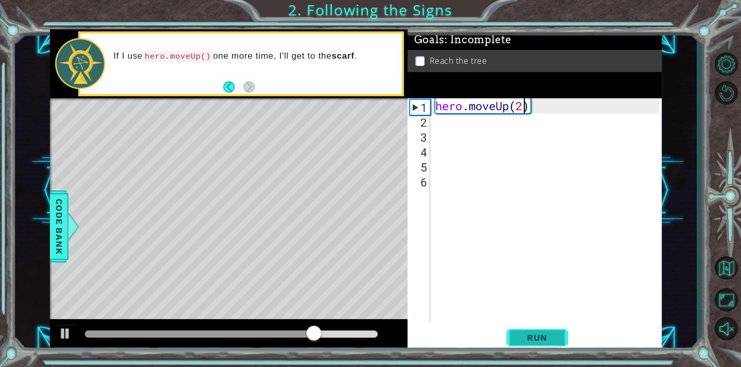
type textarea "hero.moveUp(2)"
click at [541, 329] on button "Run" at bounding box center [538, 337] width 62 height 25
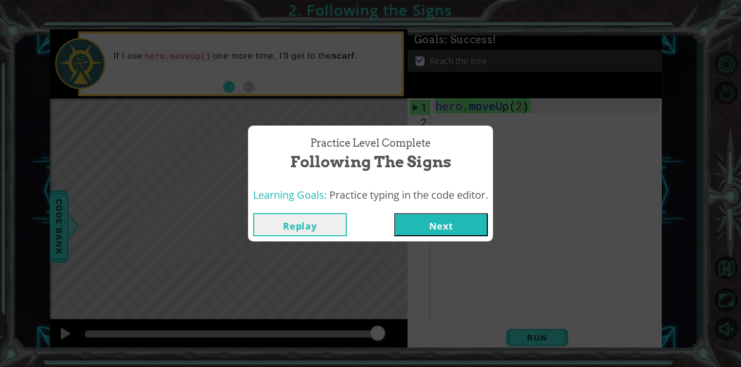
click at [444, 227] on button "Next" at bounding box center [441, 224] width 94 height 23
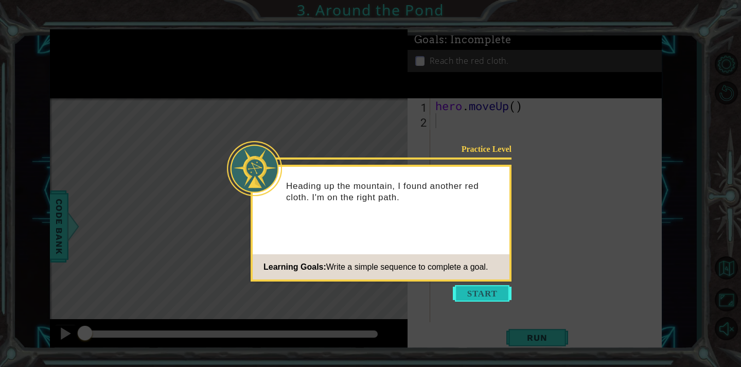
click at [471, 292] on button "Start" at bounding box center [482, 293] width 59 height 16
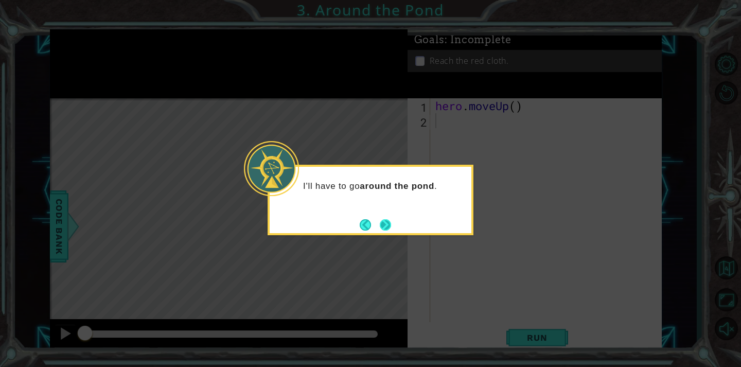
click at [388, 220] on button "Next" at bounding box center [385, 224] width 11 height 11
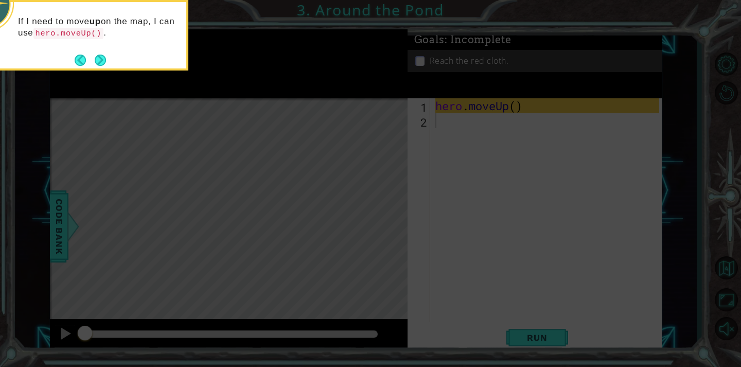
click at [423, 279] on icon at bounding box center [370, 55] width 741 height 625
click at [352, 113] on icon at bounding box center [370, 55] width 741 height 625
click at [459, 198] on icon at bounding box center [370, 55] width 741 height 625
click at [95, 64] on button "Next" at bounding box center [100, 60] width 11 height 11
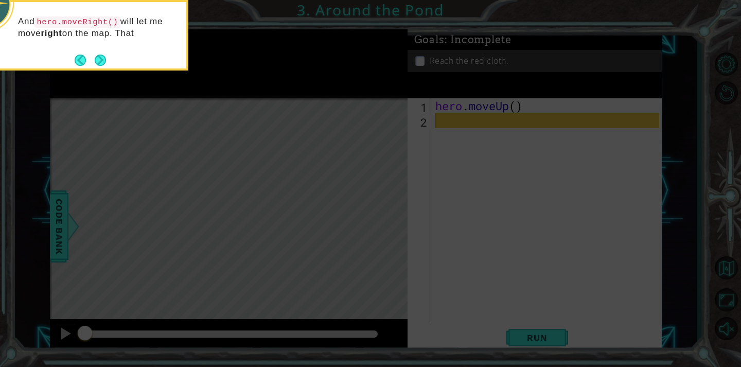
click at [101, 69] on div "And hero.moveRight() will let me move right on the map. That" at bounding box center [85, 35] width 206 height 71
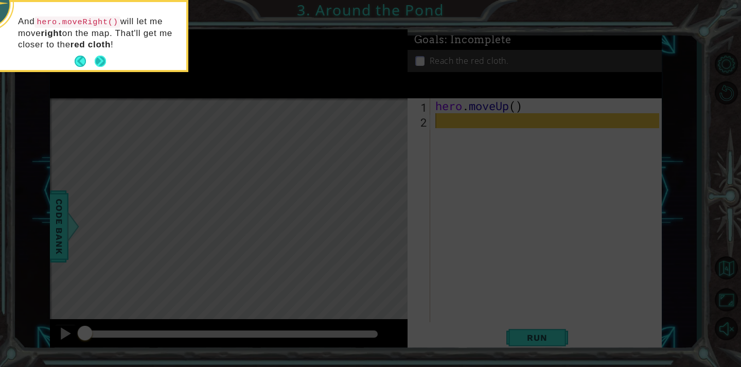
click at [103, 64] on button "Next" at bounding box center [100, 61] width 11 height 11
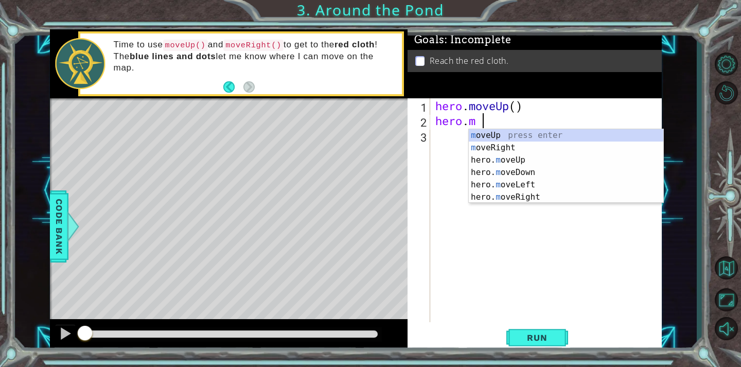
type textarea "h"
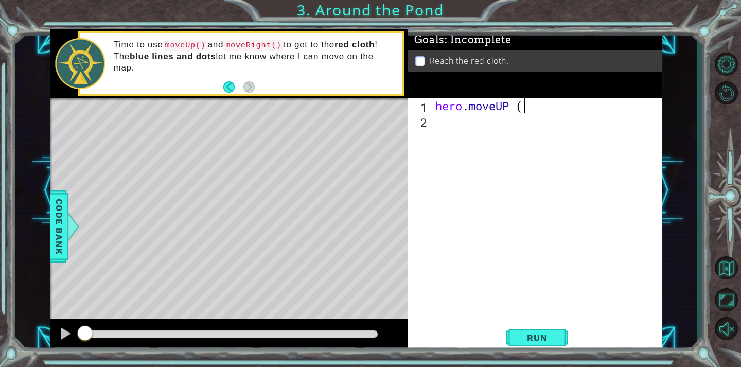
scroll to position [0, 4]
click at [524, 110] on div "hero . moveUP ( )" at bounding box center [549, 225] width 231 height 254
click at [568, 338] on button "Run" at bounding box center [538, 337] width 62 height 25
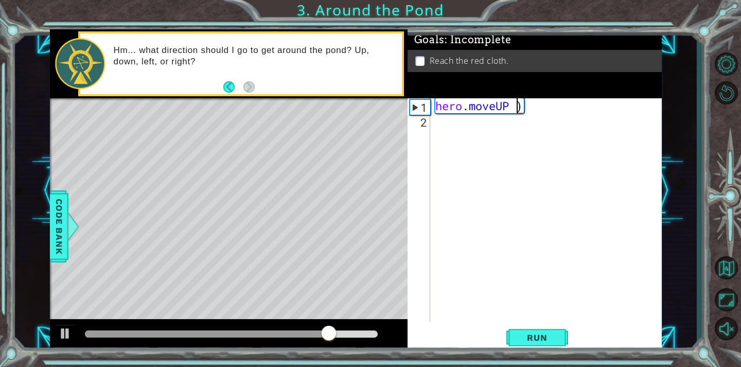
scroll to position [0, 3]
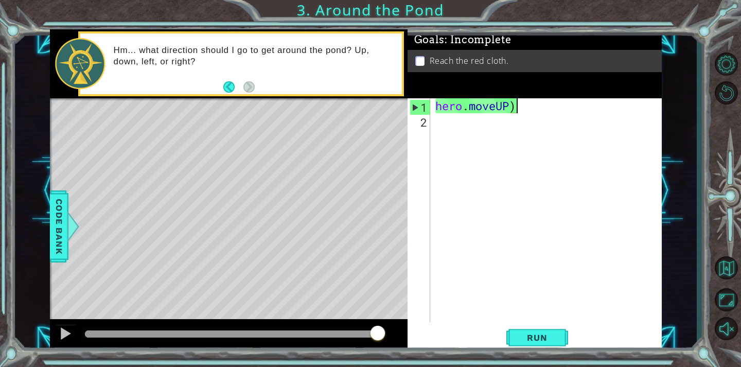
click at [517, 102] on div "hero . moveUP )" at bounding box center [549, 225] width 231 height 254
click at [517, 336] on span "Run" at bounding box center [537, 338] width 41 height 10
click at [524, 335] on span "Run" at bounding box center [537, 338] width 41 height 10
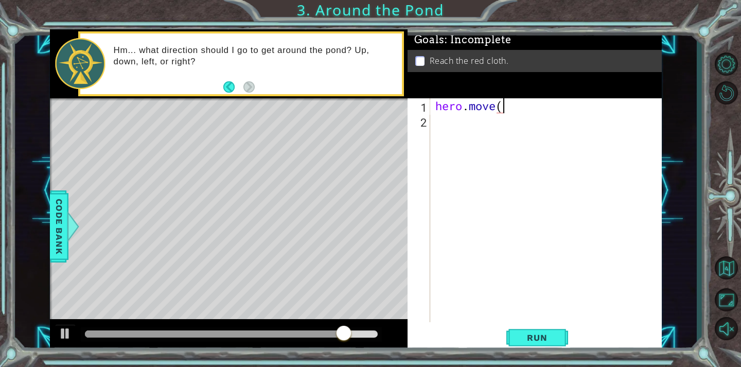
scroll to position [0, 3]
click at [502, 109] on div "hero . move ( )" at bounding box center [549, 225] width 231 height 254
click at [532, 345] on button "Run" at bounding box center [538, 337] width 62 height 25
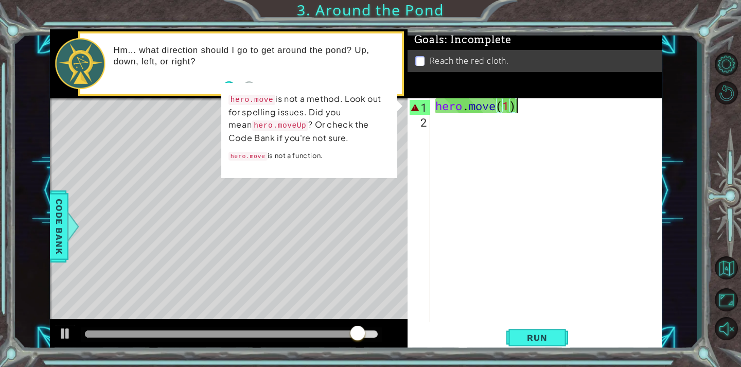
drag, startPoint x: 522, startPoint y: 103, endPoint x: 510, endPoint y: 114, distance: 16.0
click at [516, 103] on div "hero . move ( 1 )" at bounding box center [549, 225] width 231 height 254
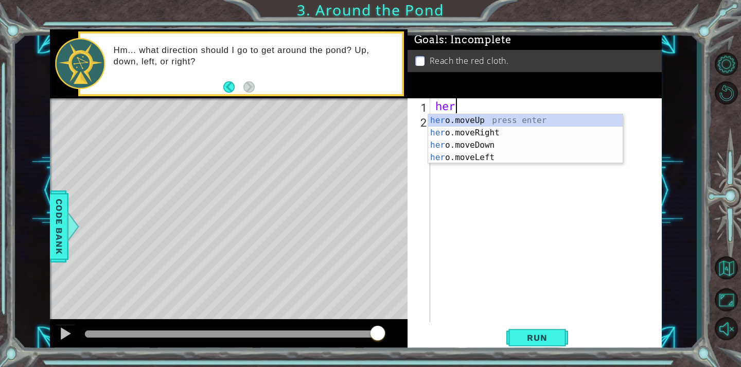
scroll to position [0, 0]
type textarea "h"
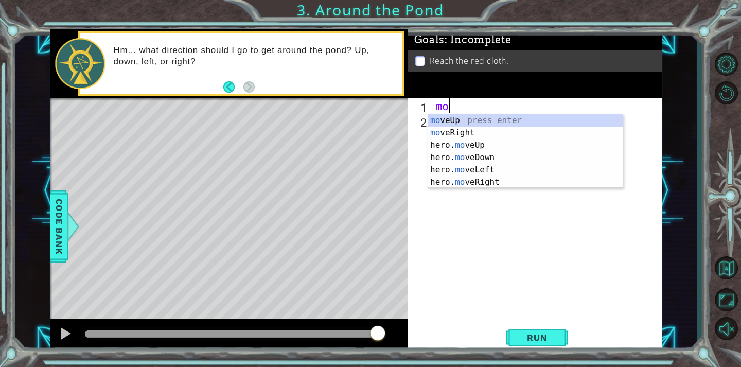
type textarea "m"
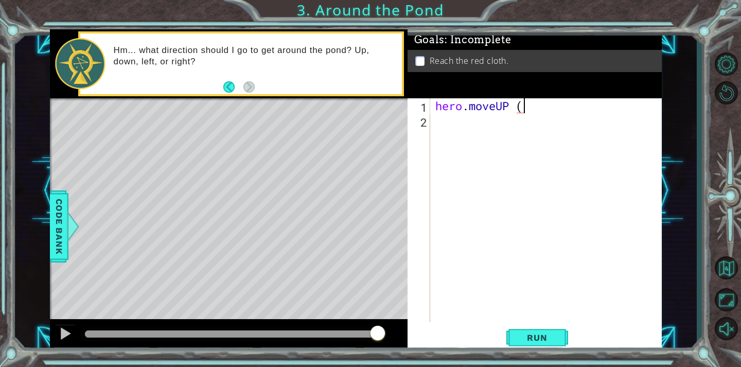
scroll to position [0, 4]
click at [522, 109] on div "hero . moveUP ( )" at bounding box center [549, 225] width 231 height 254
click at [558, 342] on button "Run" at bounding box center [538, 337] width 62 height 25
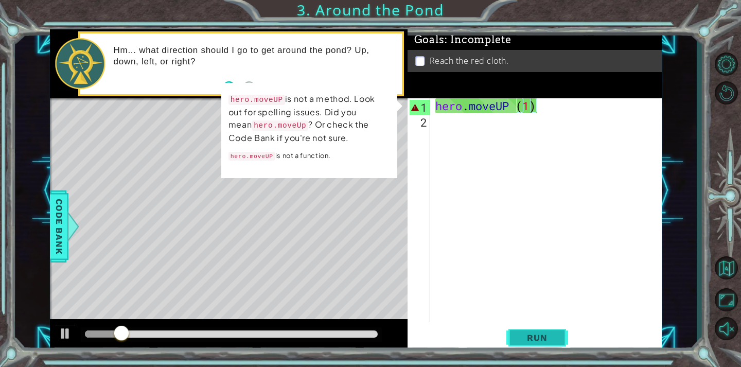
click at [562, 339] on button "Run" at bounding box center [538, 337] width 62 height 25
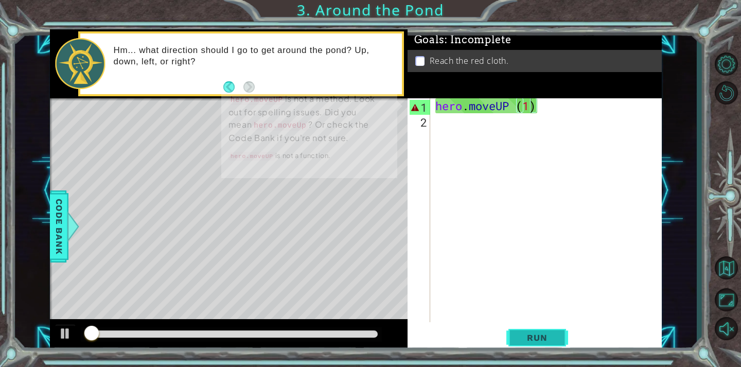
click at [562, 339] on button "Run" at bounding box center [538, 337] width 62 height 25
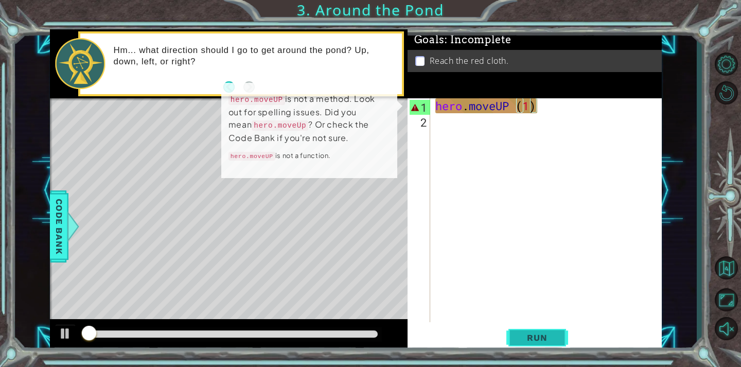
click at [562, 339] on button "Run" at bounding box center [538, 337] width 62 height 25
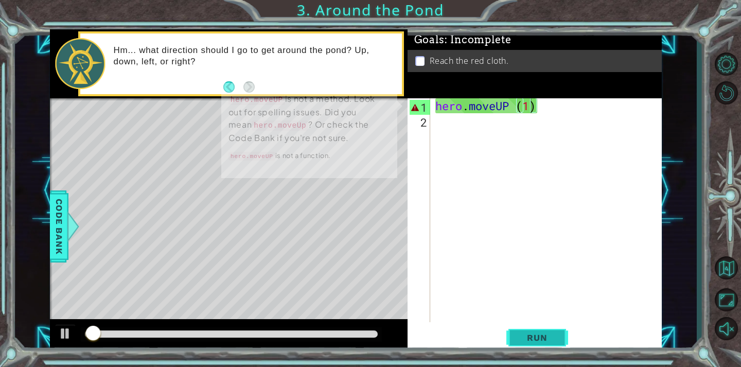
click at [562, 339] on button "Run" at bounding box center [538, 337] width 62 height 25
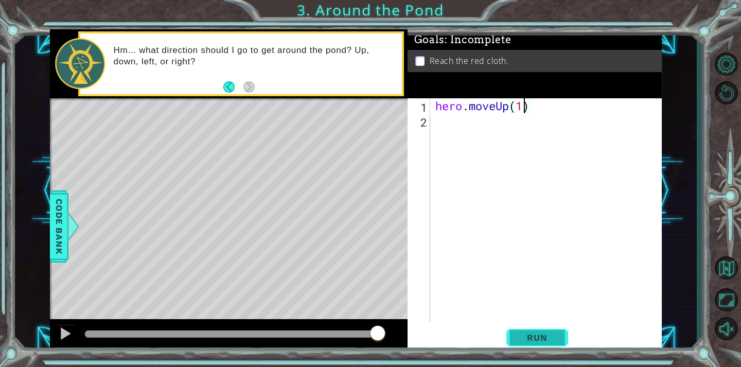
scroll to position [0, 4]
click at [528, 337] on span "Run" at bounding box center [537, 338] width 41 height 10
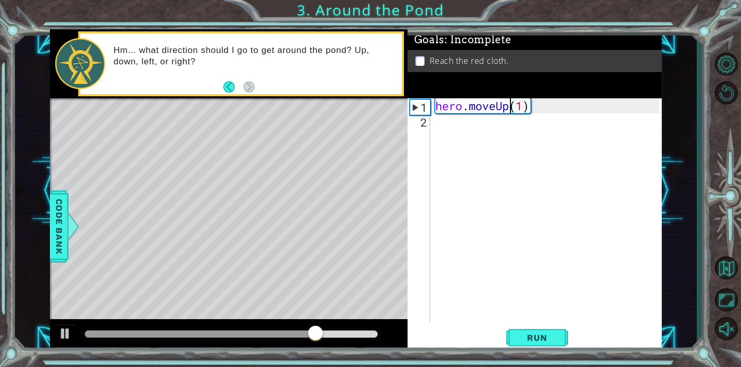
click at [509, 106] on div "hero . moveUp ( 1 )" at bounding box center [549, 225] width 231 height 254
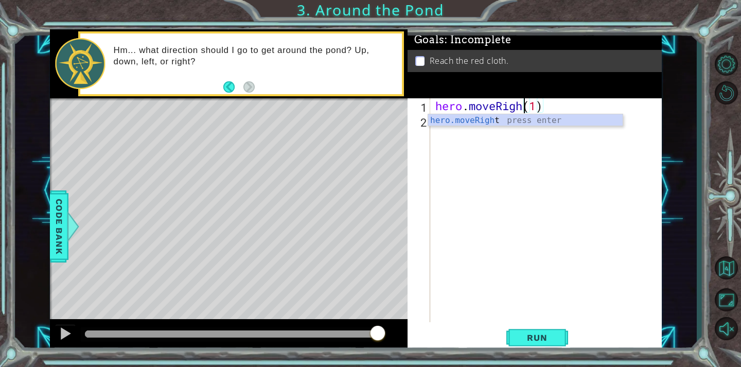
scroll to position [0, 4]
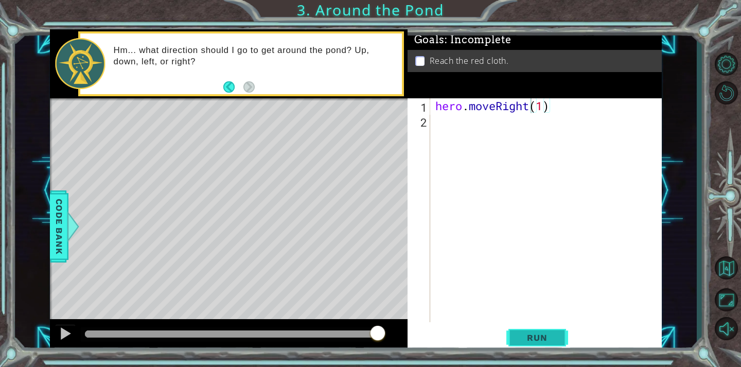
click at [526, 330] on button "Run" at bounding box center [538, 337] width 62 height 25
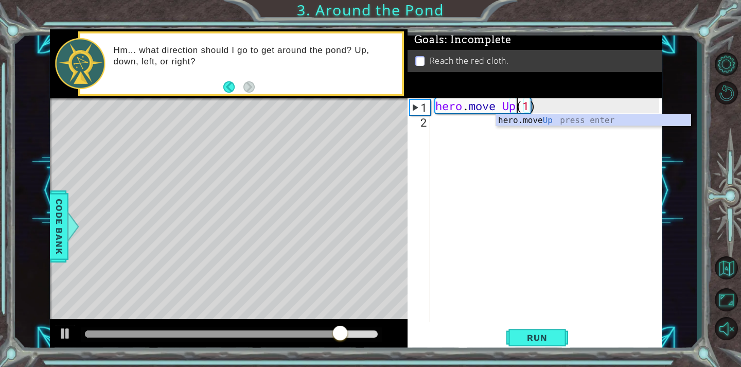
scroll to position [0, 4]
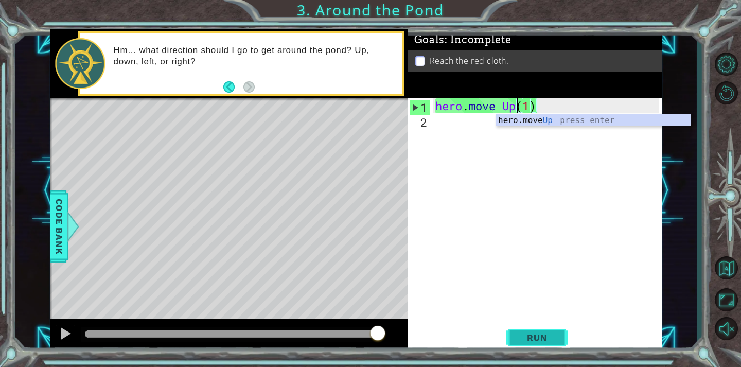
click at [563, 331] on button "Run" at bounding box center [538, 337] width 62 height 25
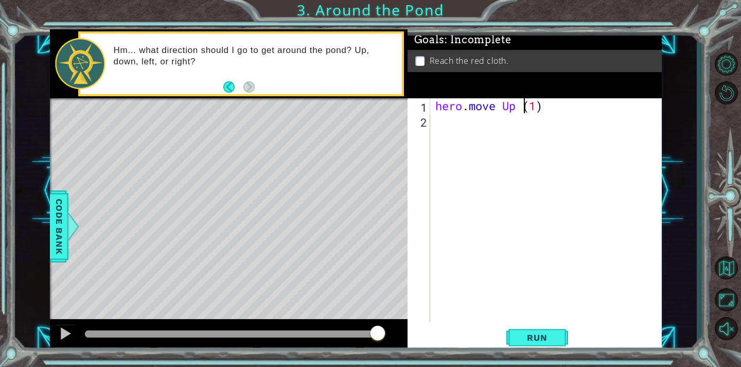
click at [498, 108] on div "hero . move Up ( 1 )" at bounding box center [549, 225] width 231 height 254
click at [545, 346] on button "Run" at bounding box center [538, 337] width 62 height 25
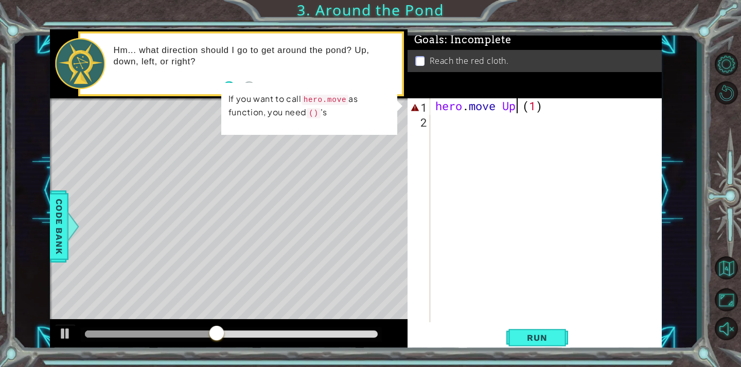
click at [517, 107] on div "hero . move Up ( 1 )" at bounding box center [549, 225] width 231 height 254
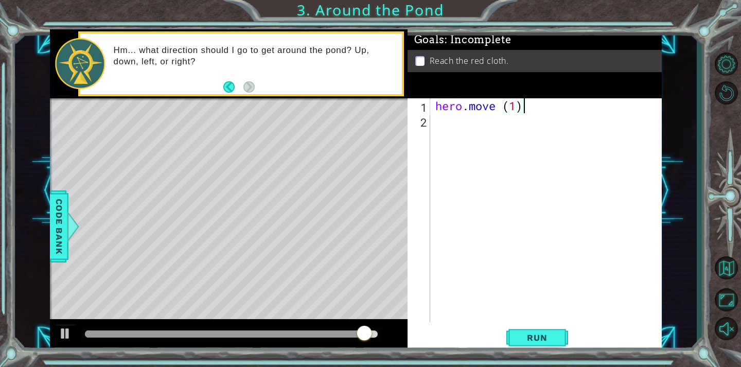
click at [526, 106] on div "hero . move ( 1 )" at bounding box center [549, 225] width 231 height 254
type textarea "hero.move"
